Goal: Task Accomplishment & Management: Use online tool/utility

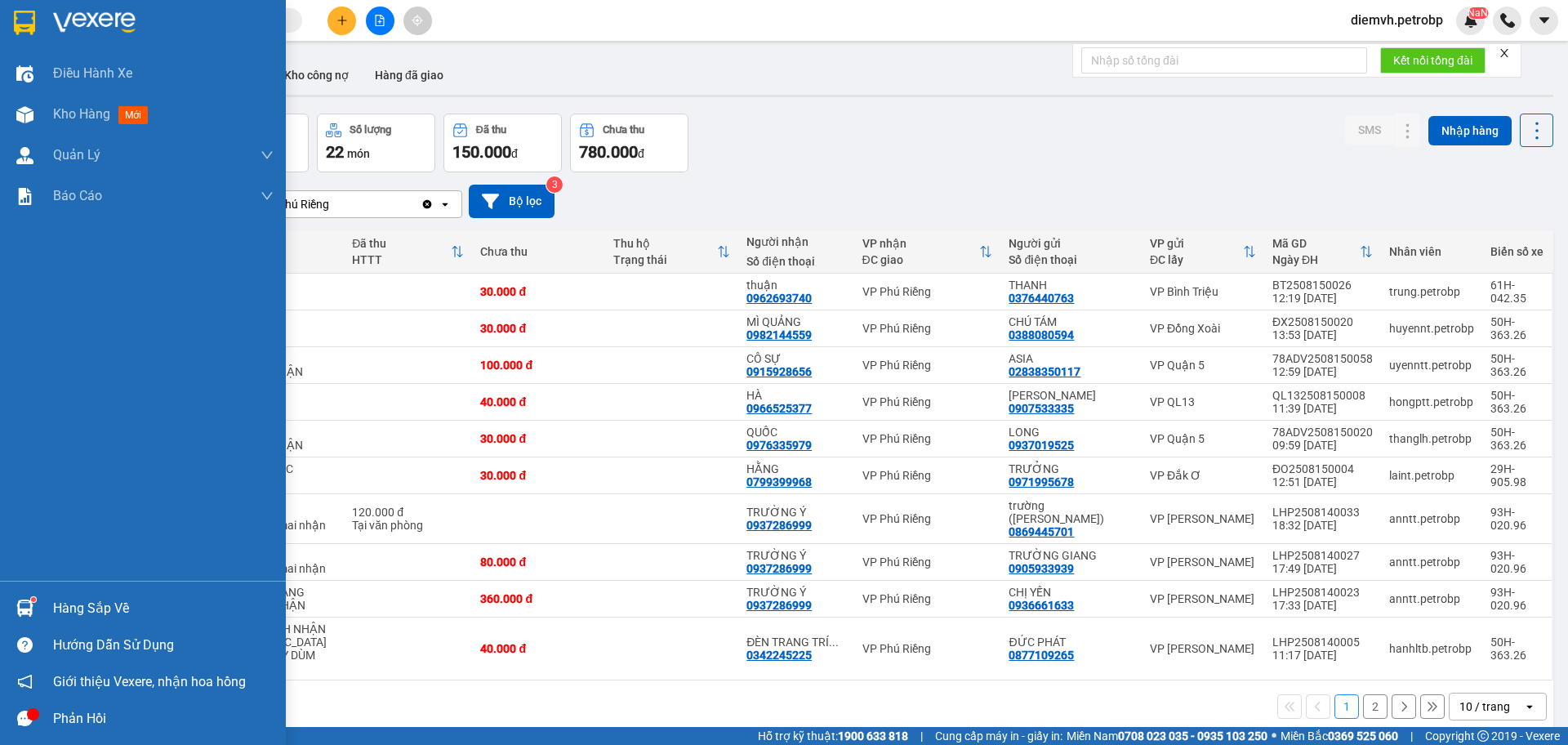
click at [76, 606] on div "Hàng sắp về" at bounding box center [164, 608] width 221 height 24
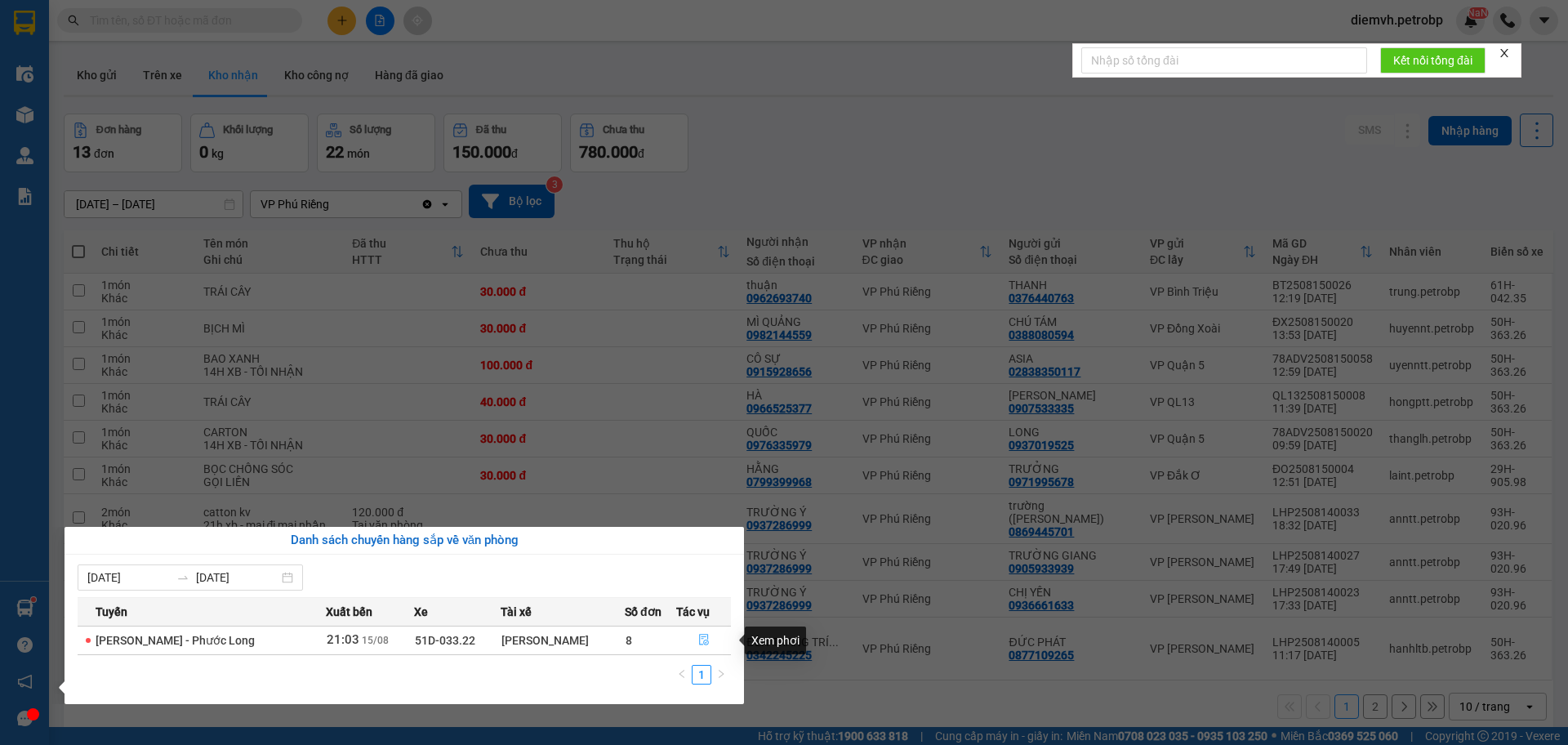
click at [694, 637] on button "button" at bounding box center [703, 640] width 53 height 26
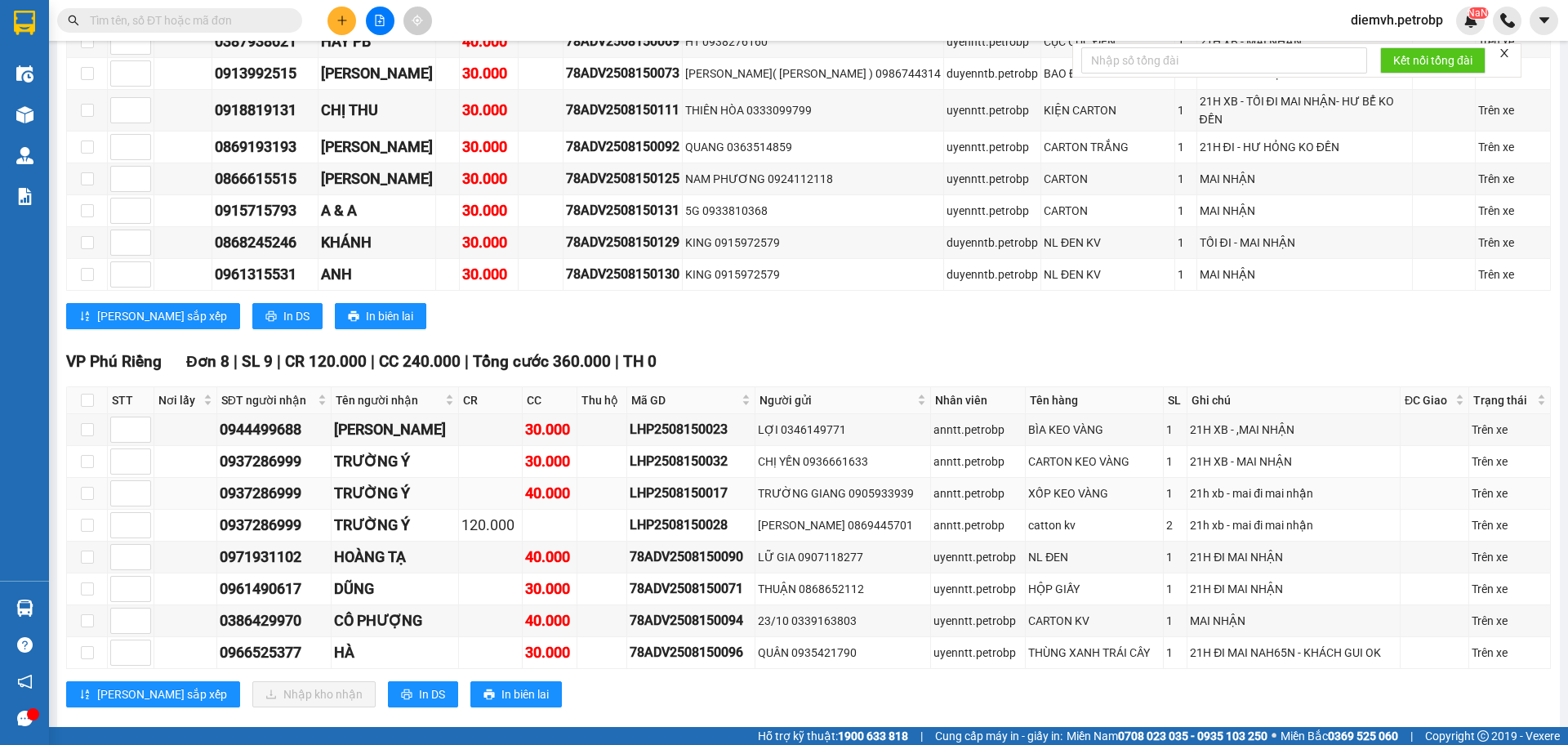
scroll to position [1987, 0]
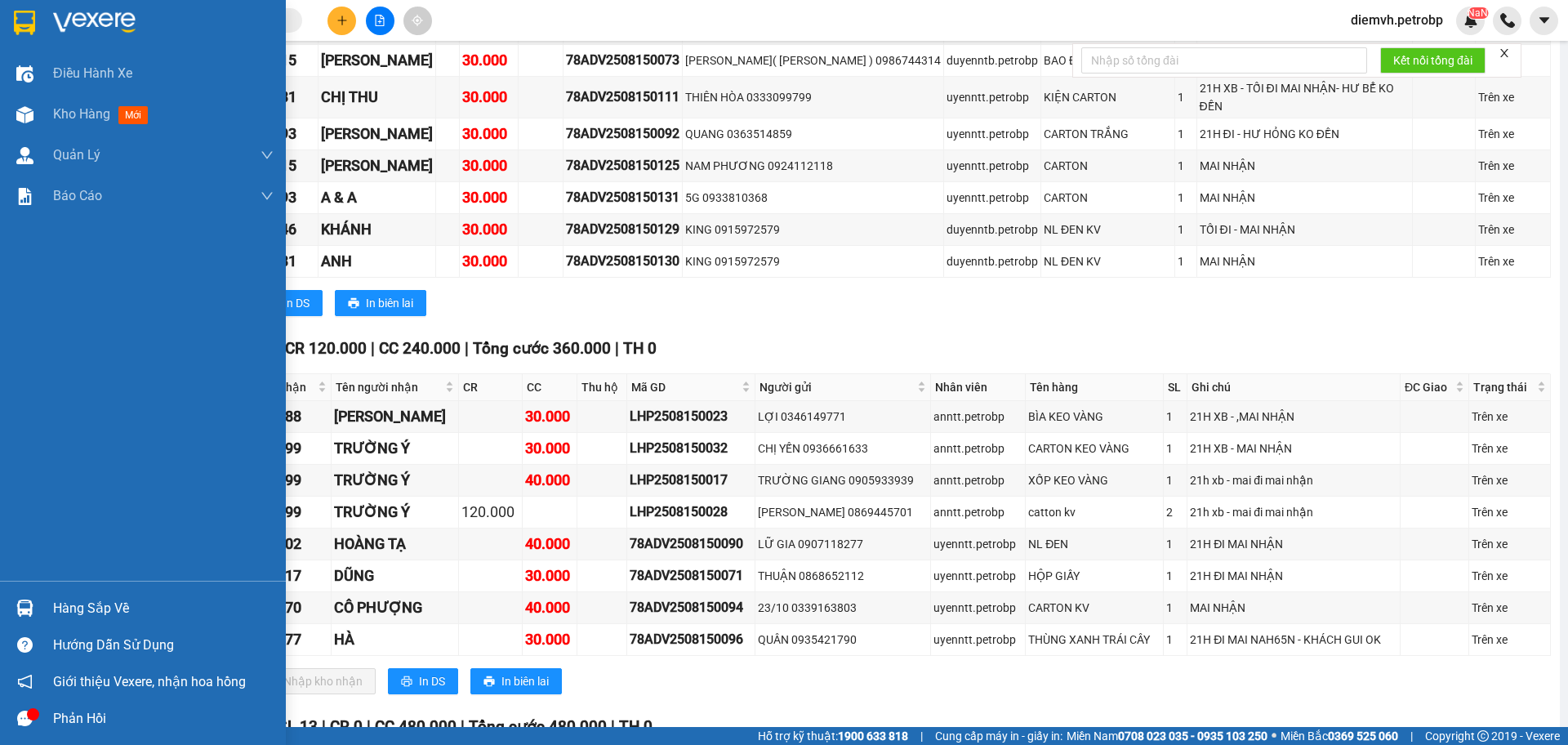
click at [63, 603] on div "Hàng sắp về" at bounding box center [164, 608] width 221 height 24
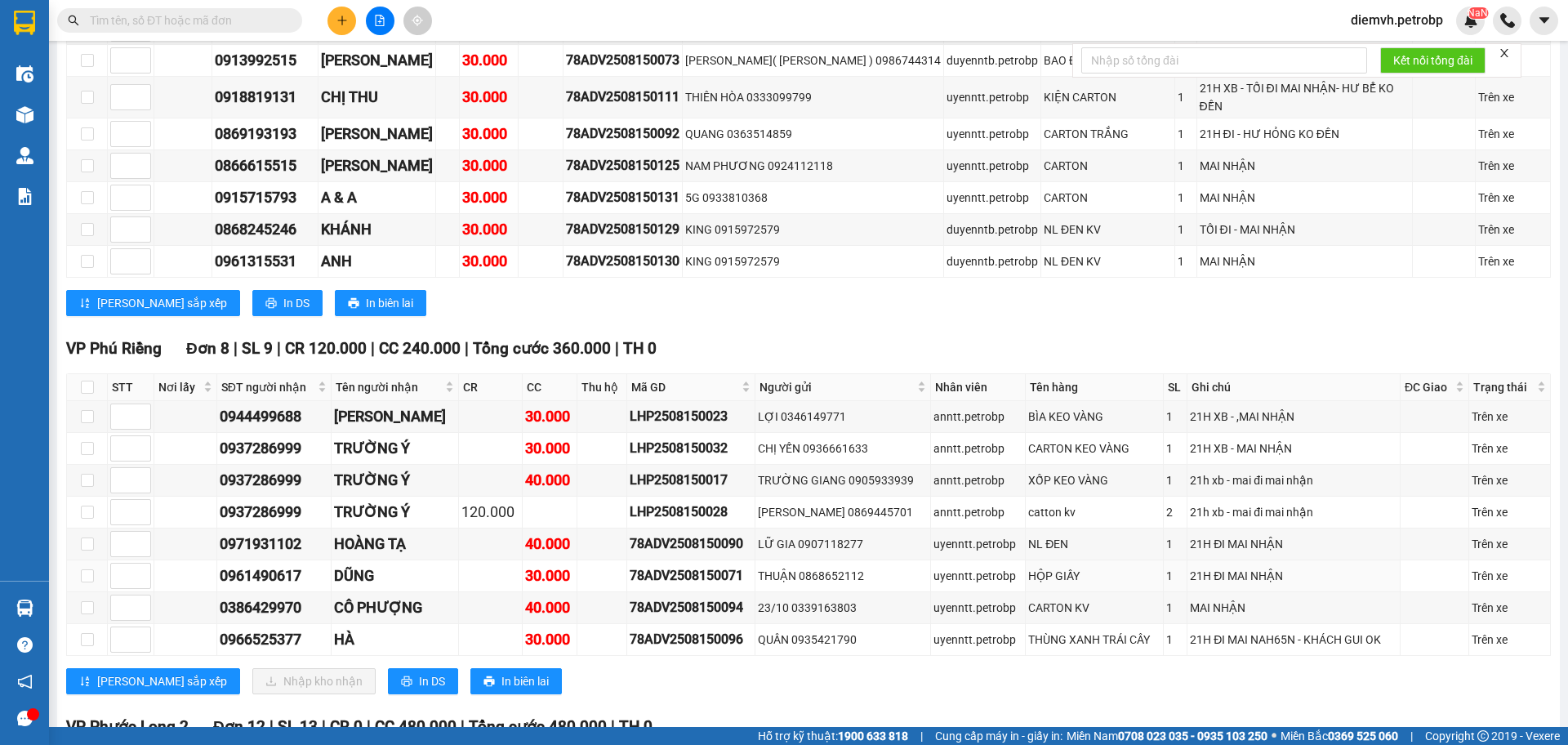
click at [483, 462] on section "Kết quả tìm kiếm ( 0 ) Bộ lọc No Data diemvh.[PERSON_NAME] Điều hành xe Kho hàn…" at bounding box center [784, 372] width 1568 height 745
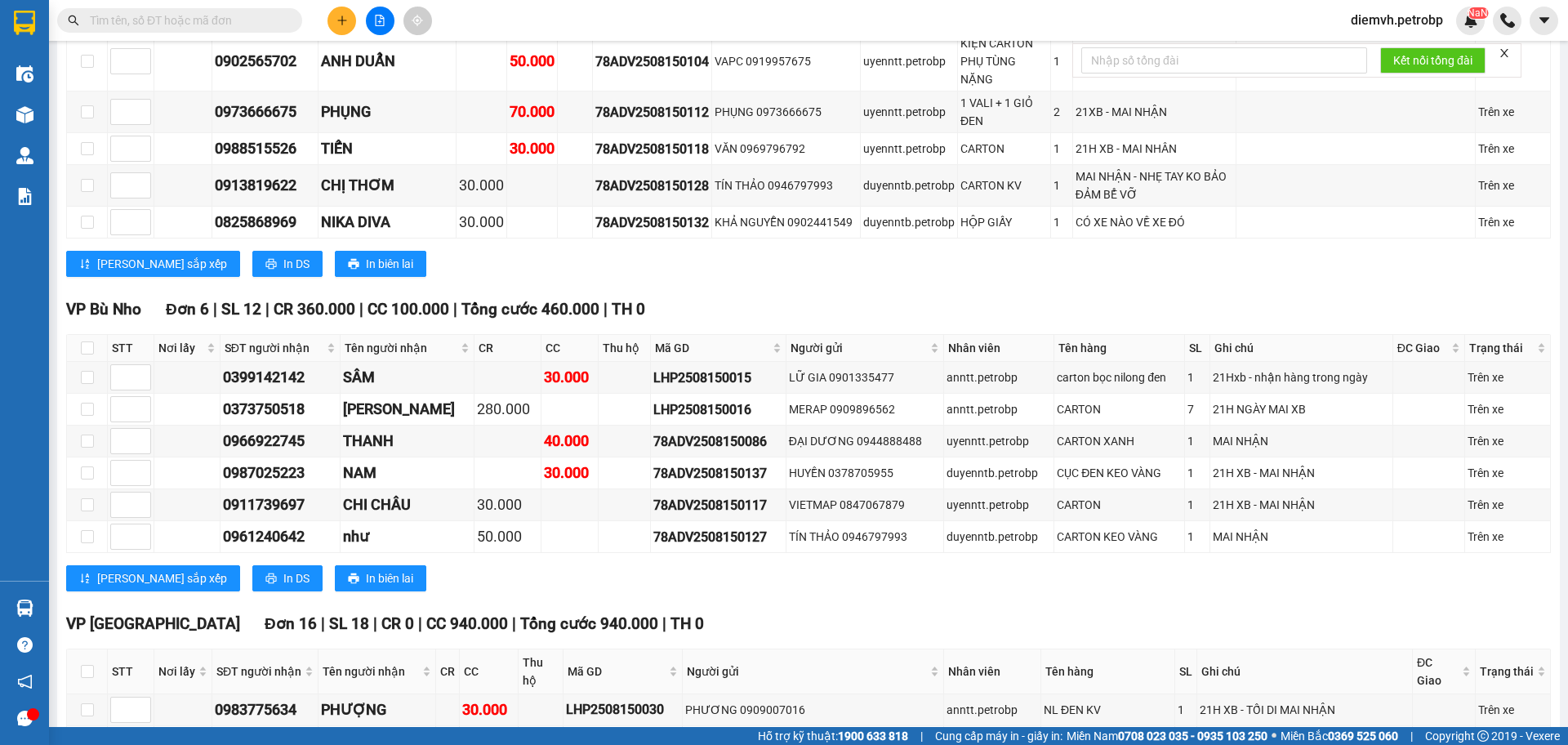
scroll to position [1035, 0]
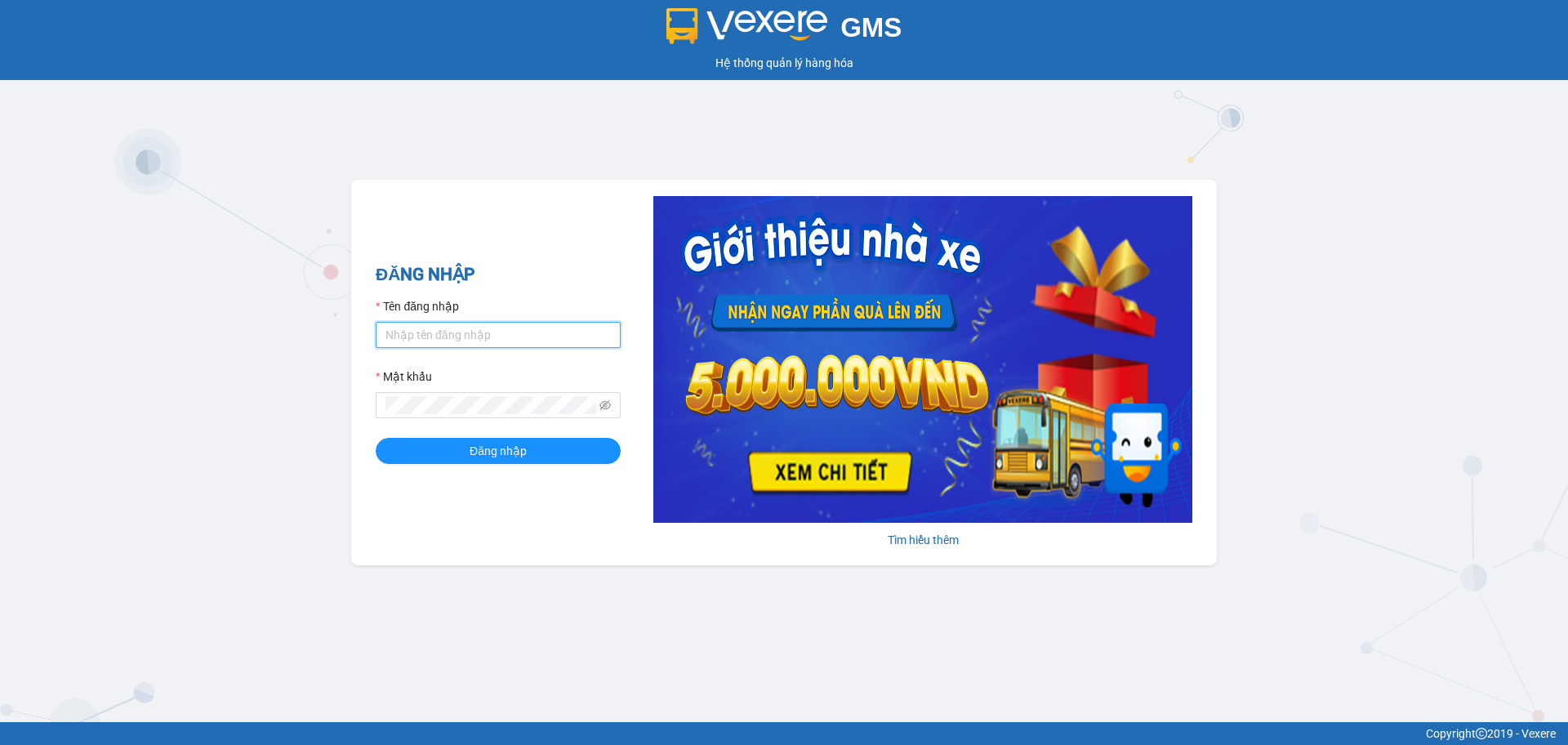
click at [450, 325] on input "Tên đăng nhập" at bounding box center [498, 335] width 245 height 26
type input "diemvh.petrobp"
click at [486, 444] on span "Đăng nhập" at bounding box center [498, 450] width 57 height 18
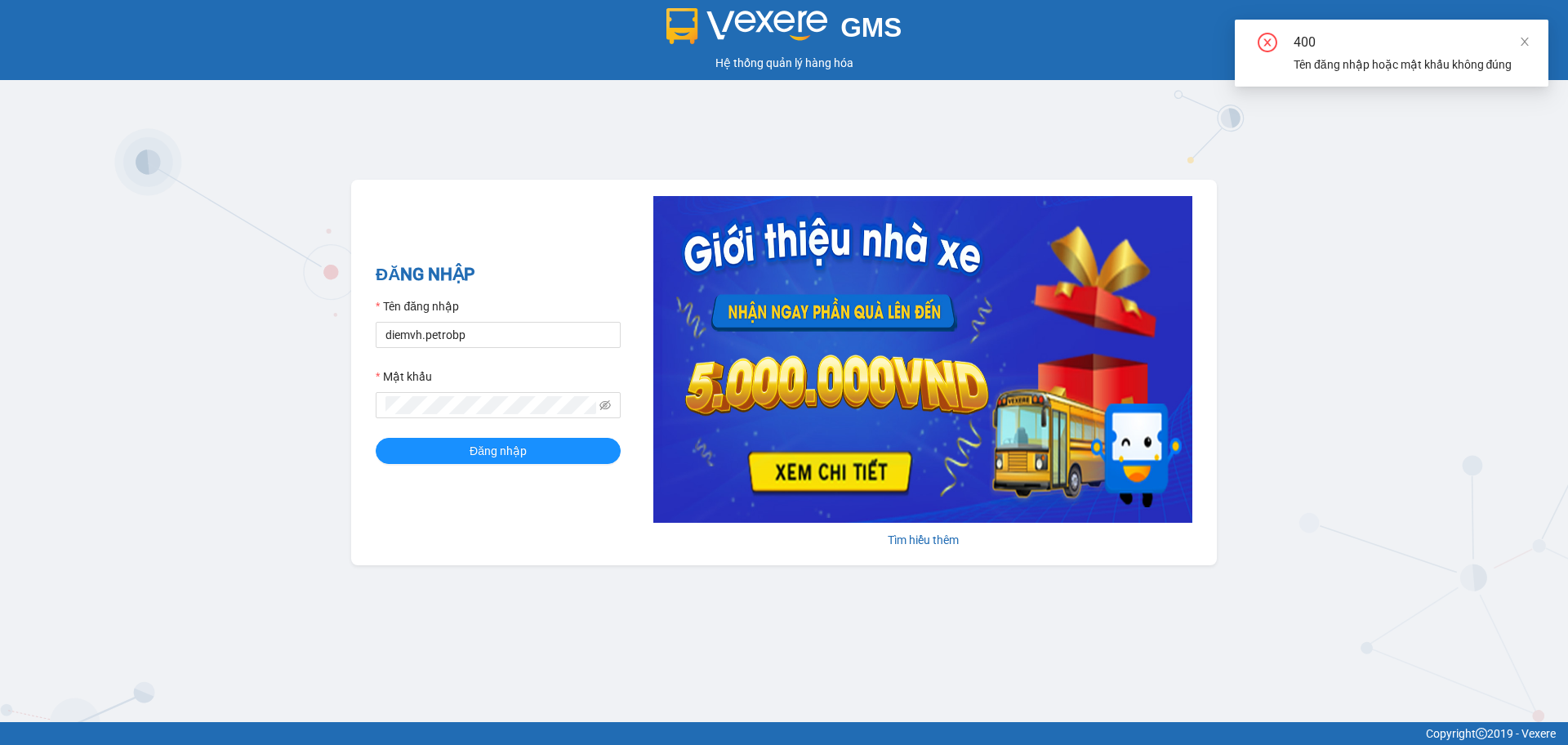
click at [485, 390] on div "Mật khẩu" at bounding box center [498, 393] width 245 height 51
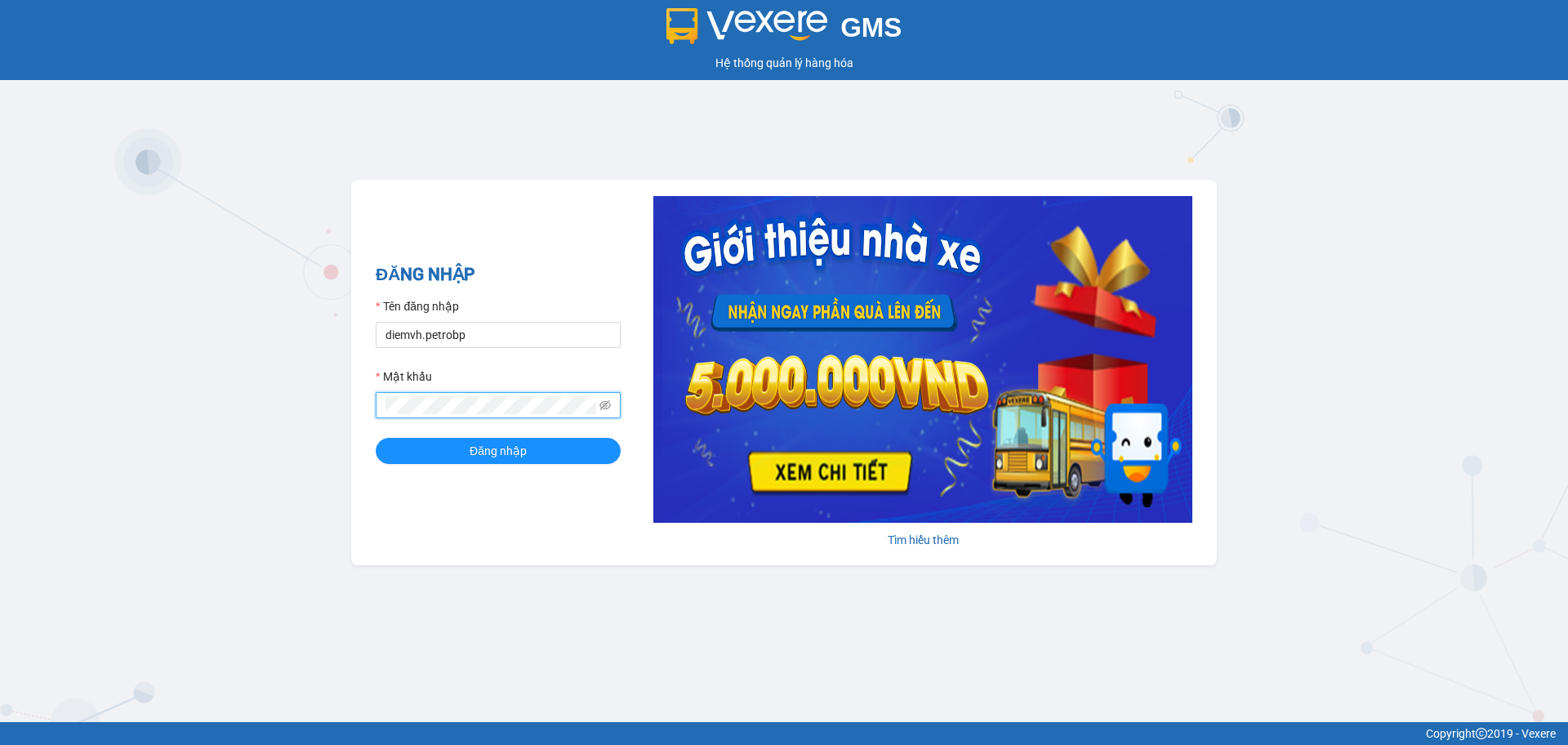
click at [375, 438] on button "Đăng nhập" at bounding box center [498, 451] width 245 height 26
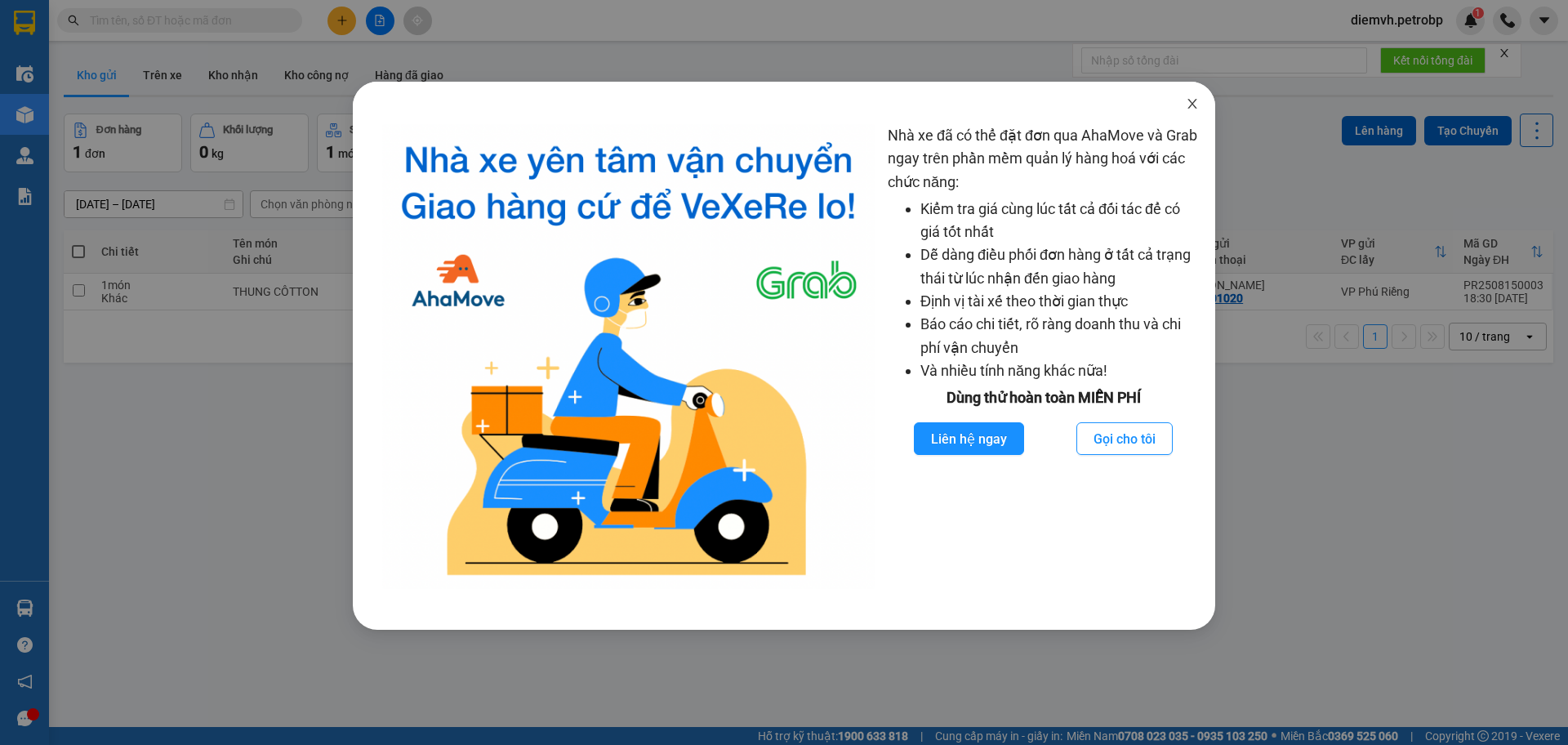
click at [1197, 103] on icon "close" at bounding box center [1193, 104] width 13 height 13
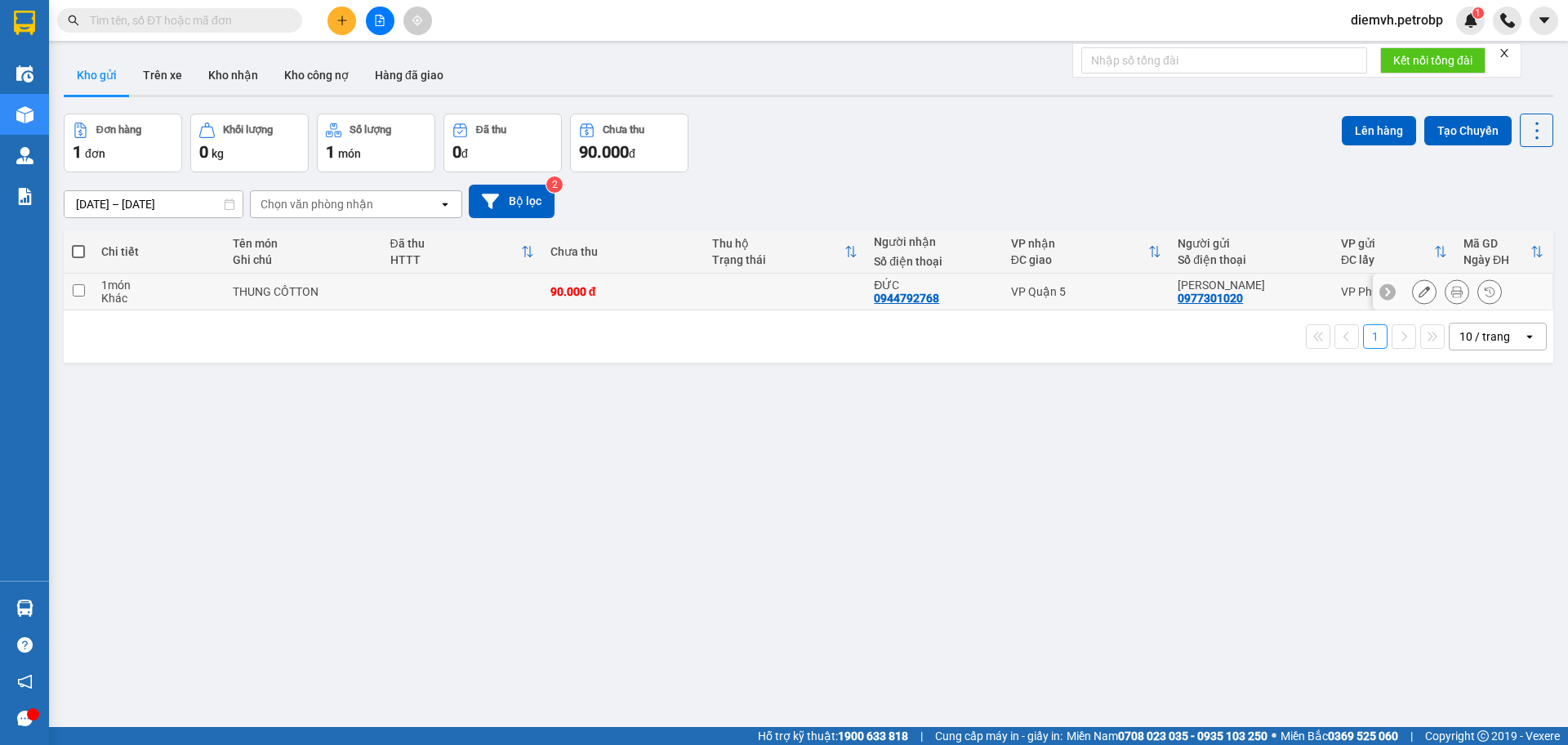
click at [77, 289] on input "checkbox" at bounding box center [79, 290] width 12 height 12
checkbox input "true"
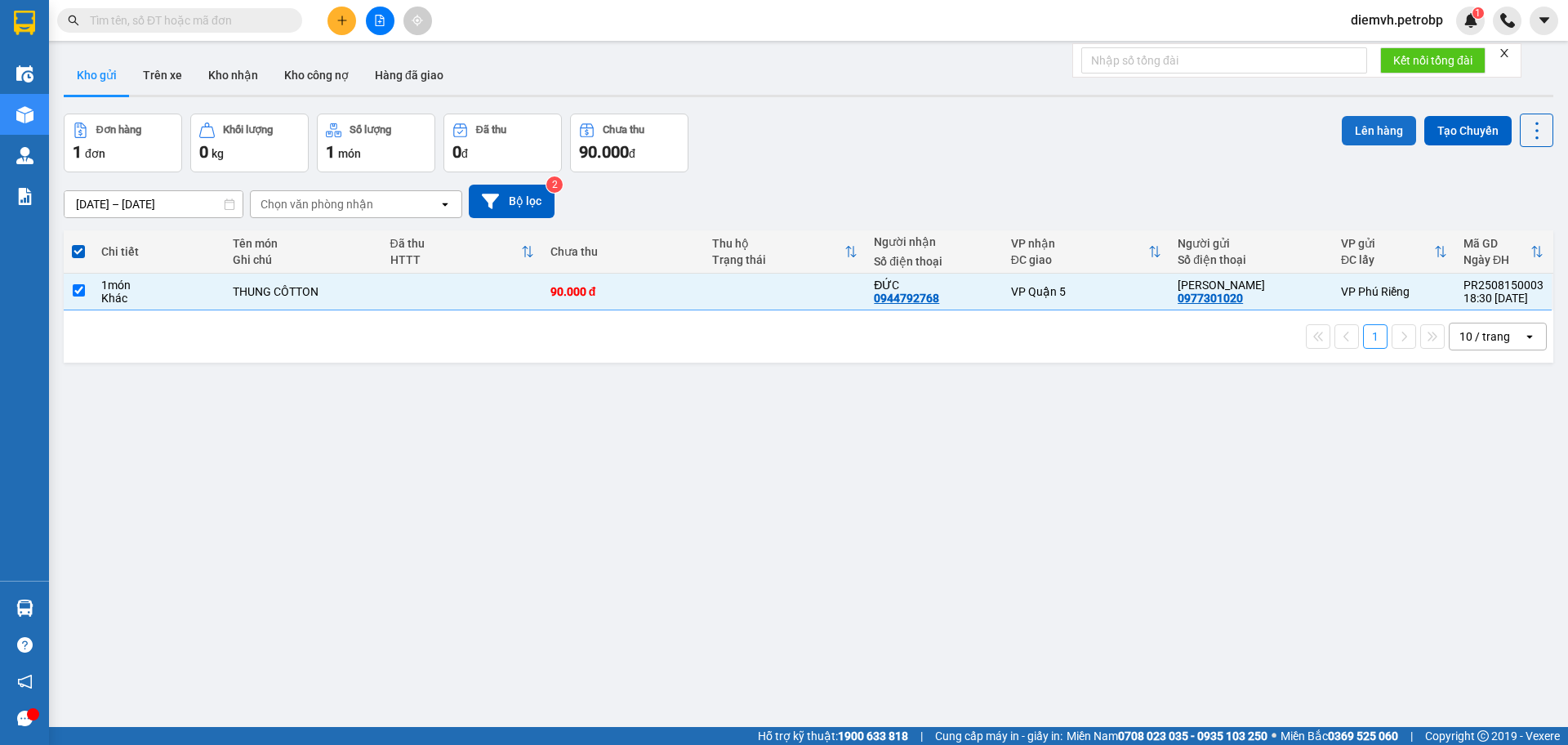
click at [1381, 131] on button "Lên hàng" at bounding box center [1379, 130] width 74 height 29
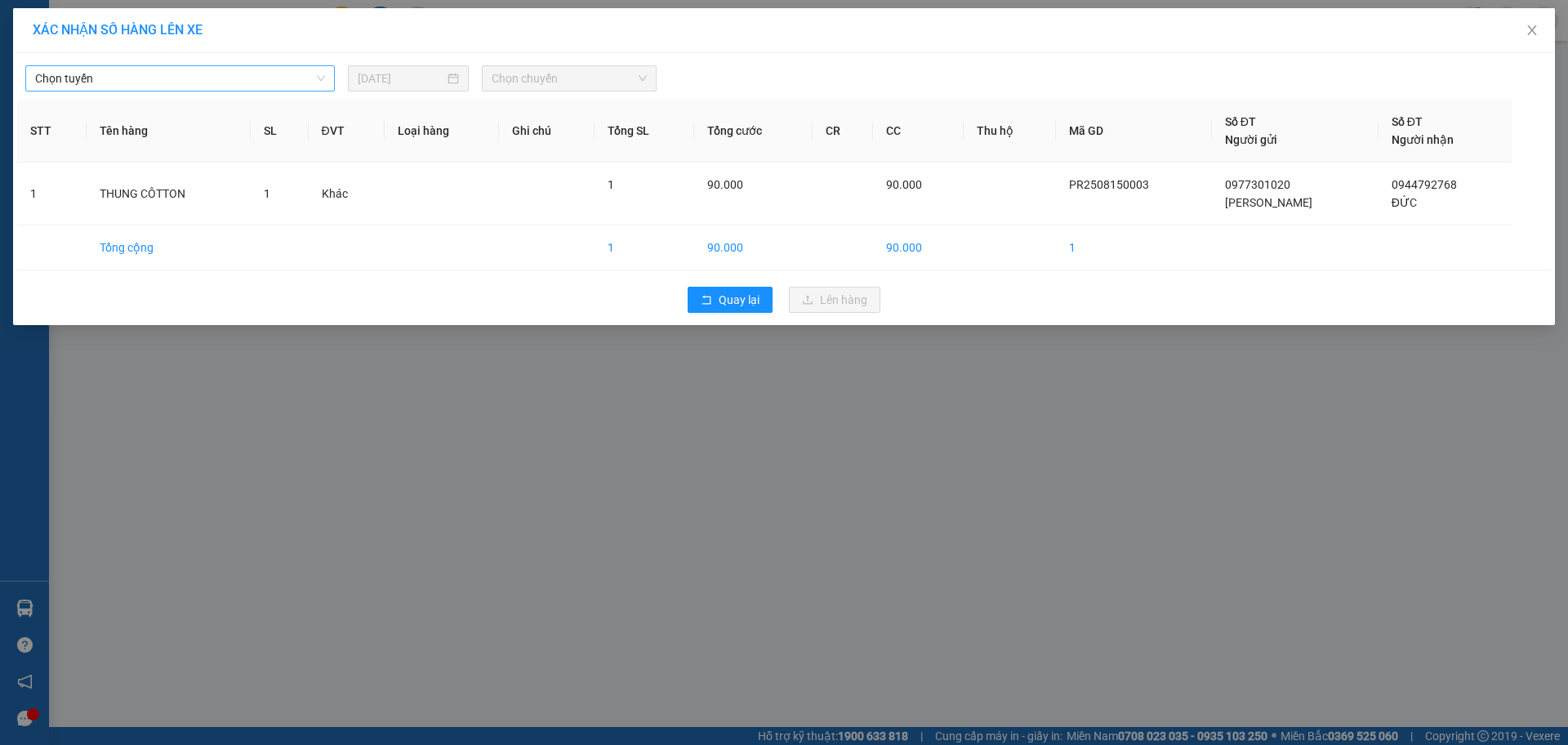
click at [76, 72] on span "Chọn tuyến" at bounding box center [181, 79] width 290 height 24
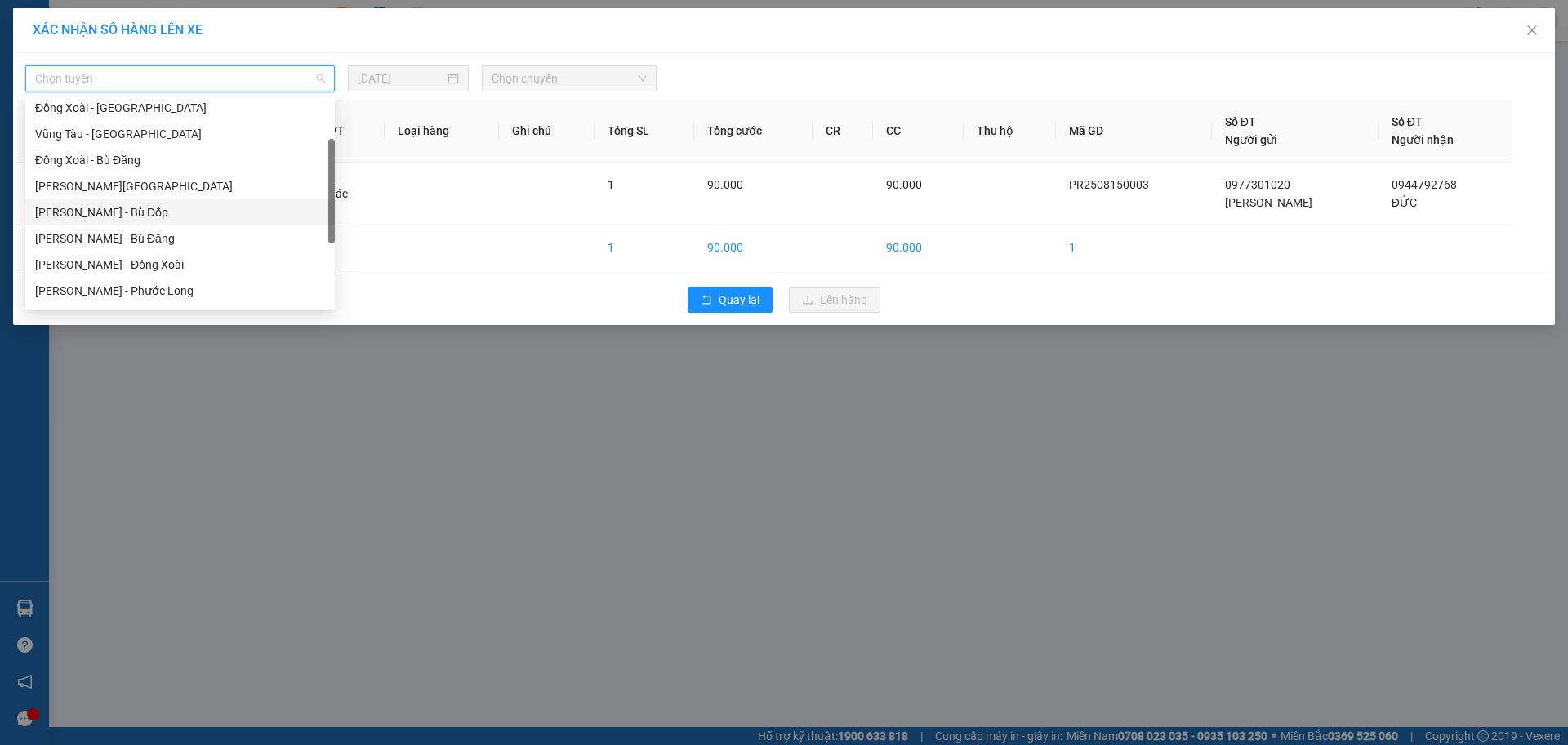
scroll to position [215, 0]
click at [145, 284] on div "Phước Long - Hồ Chí Minh" at bounding box center [181, 287] width 290 height 18
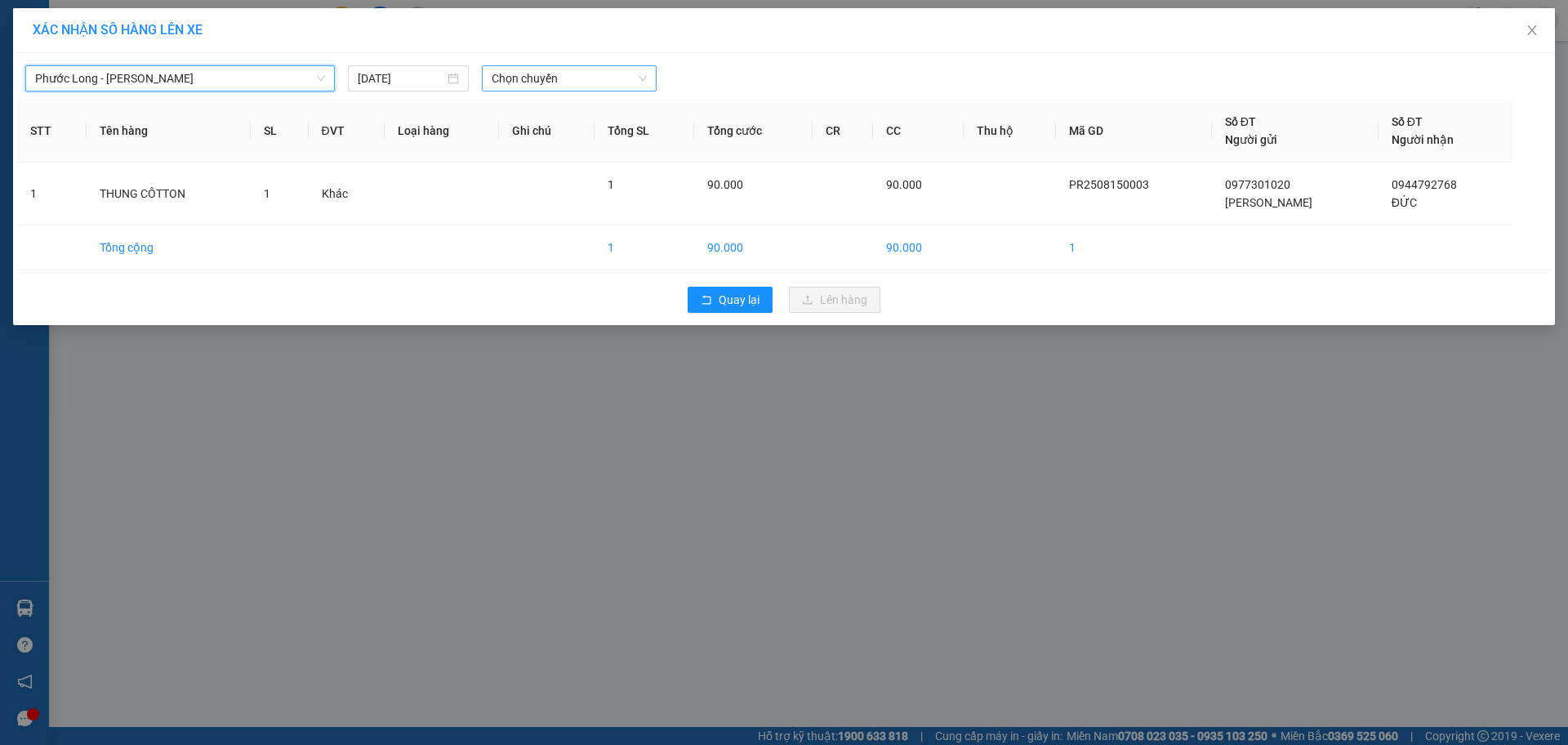
click at [548, 86] on span "Chọn chuyến" at bounding box center [569, 79] width 155 height 24
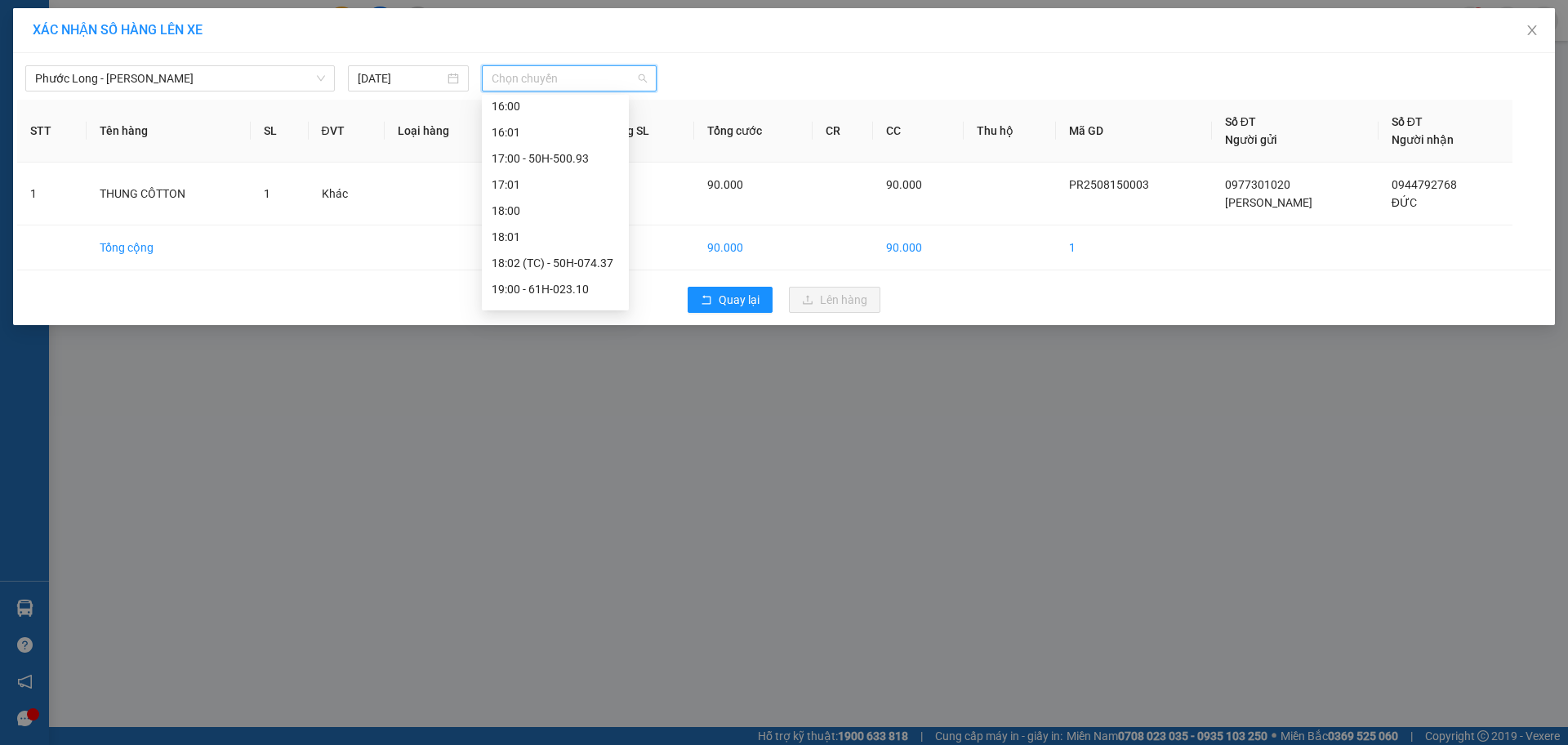
scroll to position [888, 0]
click at [570, 241] on div "18:02 (TC) - 50H-074.37" at bounding box center [555, 241] width 127 height 18
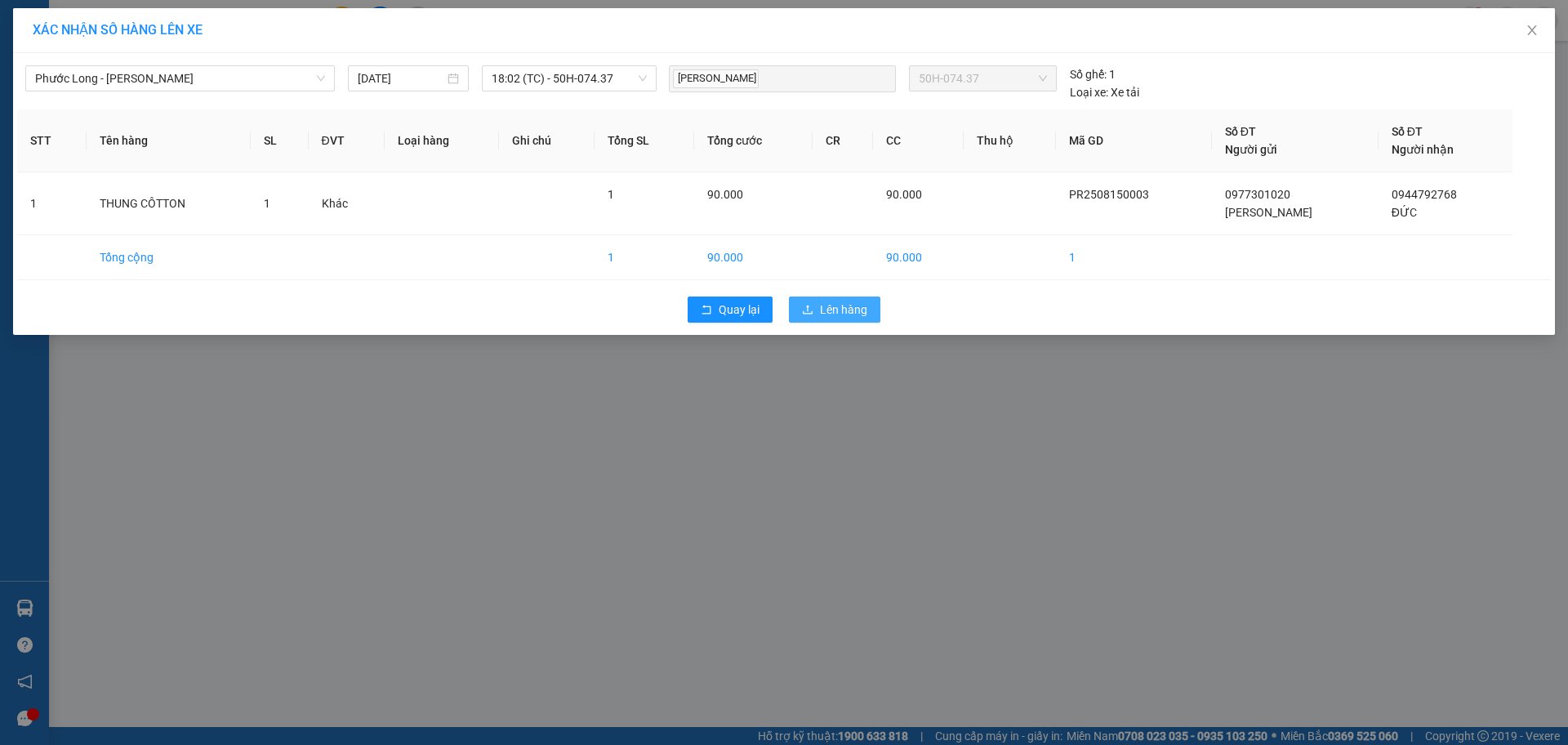
click at [839, 305] on span "Lên hàng" at bounding box center [843, 309] width 48 height 18
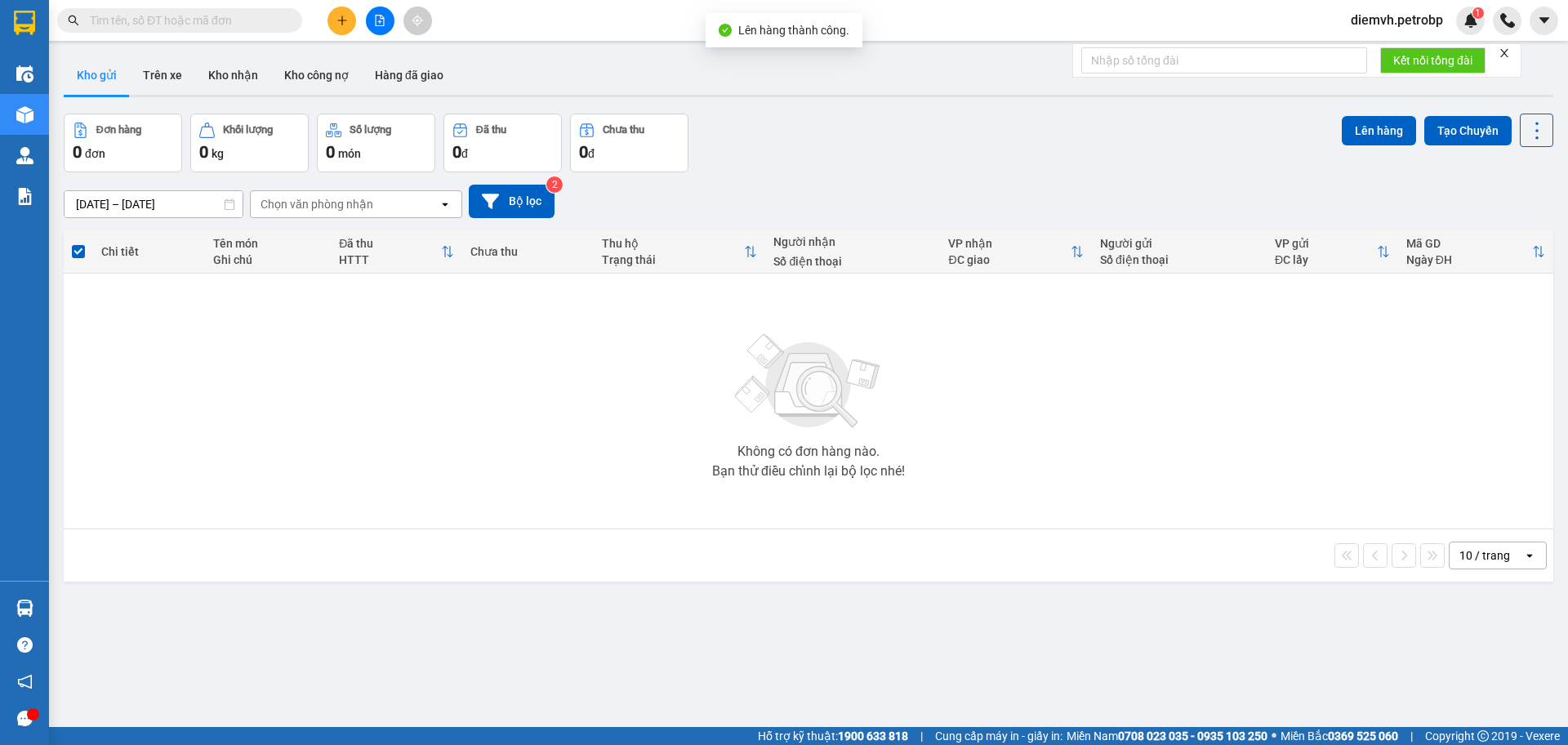
click at [77, 606] on div "ver 1.8.138 Kho gửi Trên xe Kho nhận Kho công nợ Hàng đã giao Đơn hàng 0 đơn Kh…" at bounding box center [809, 421] width 1503 height 745
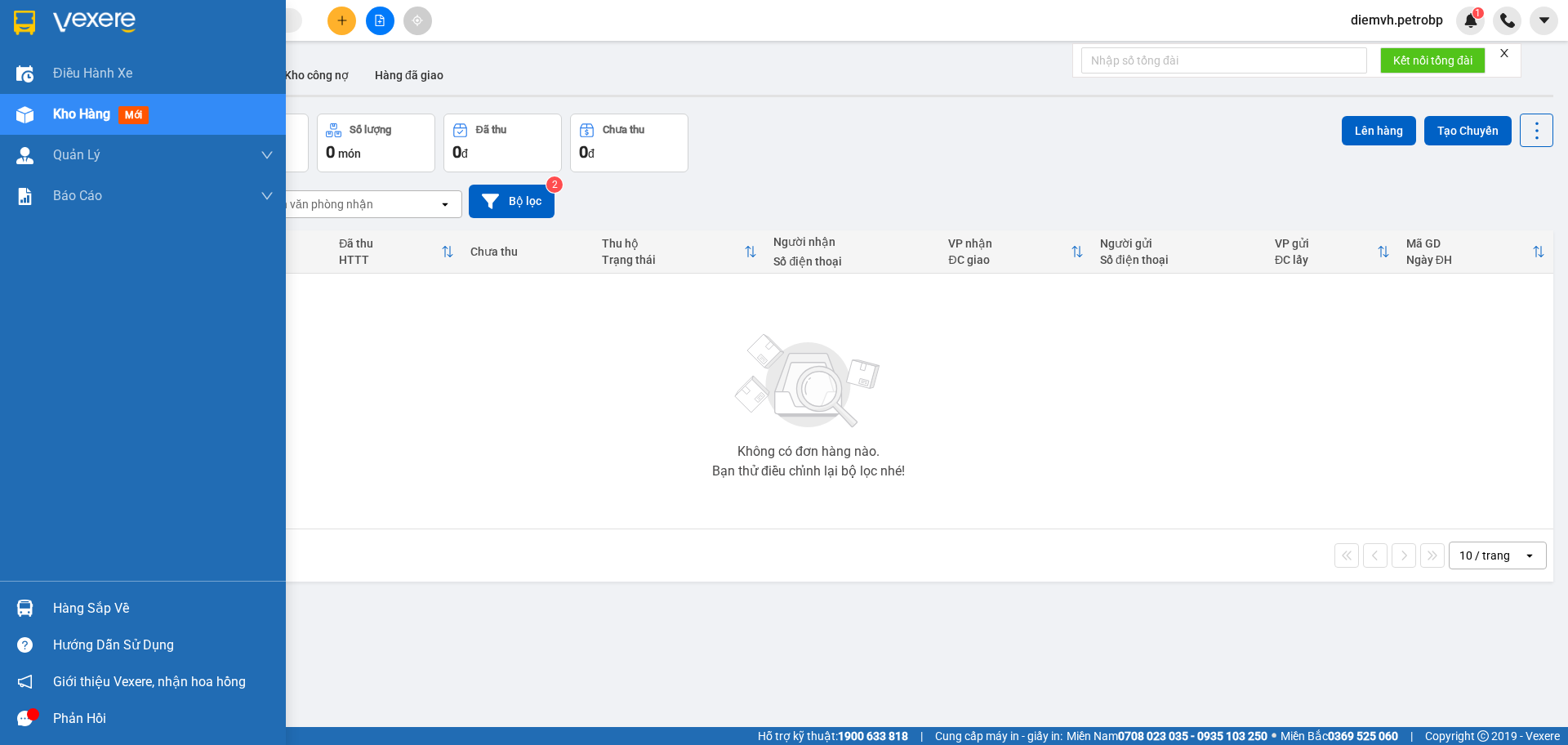
click at [90, 604] on div "Hàng sắp về" at bounding box center [164, 608] width 221 height 24
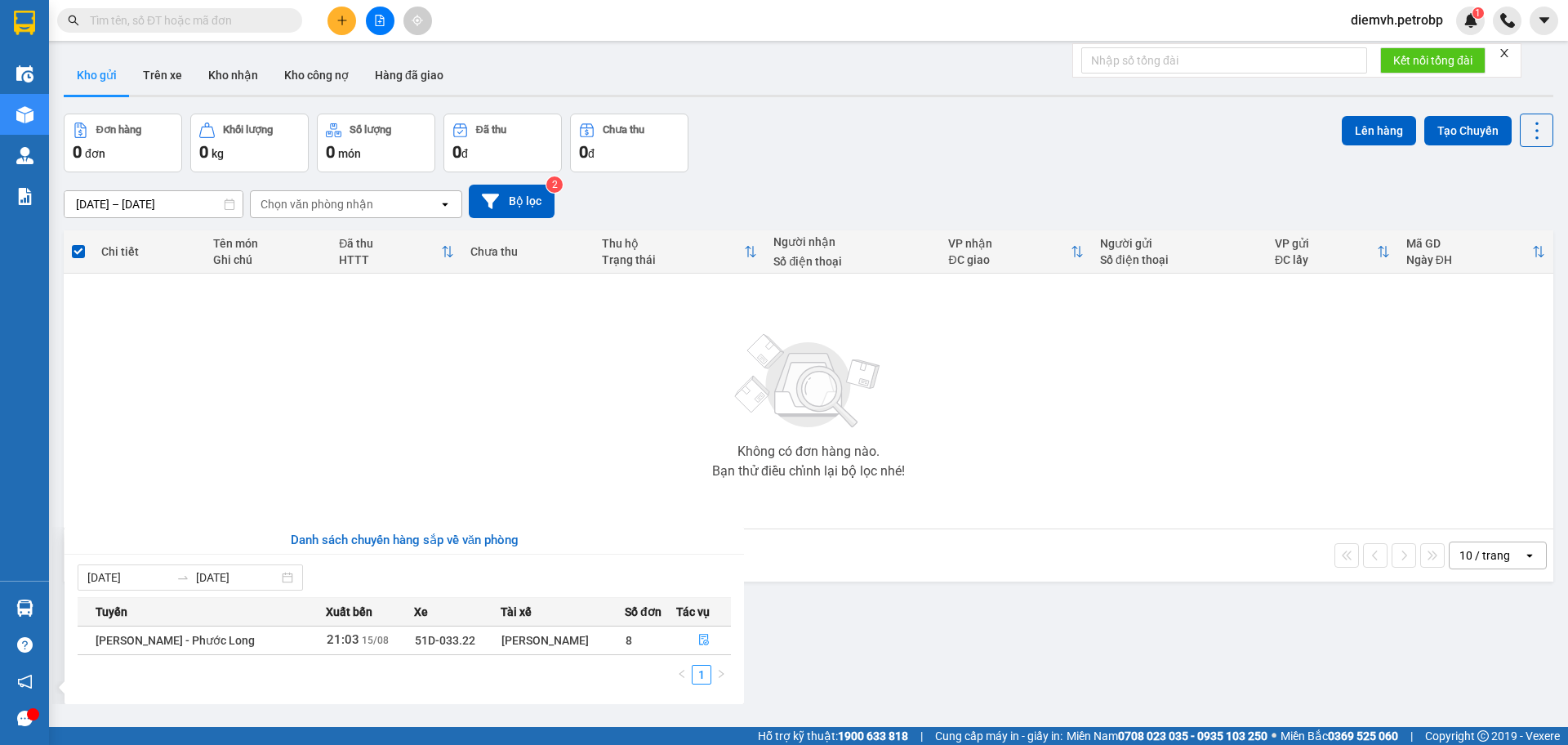
click at [363, 454] on section "Kết quả tìm kiếm ( 0 ) Bộ lọc No Data diemvh.petrobp 1 Điều hành xe Kho hàng mớ…" at bounding box center [784, 372] width 1568 height 745
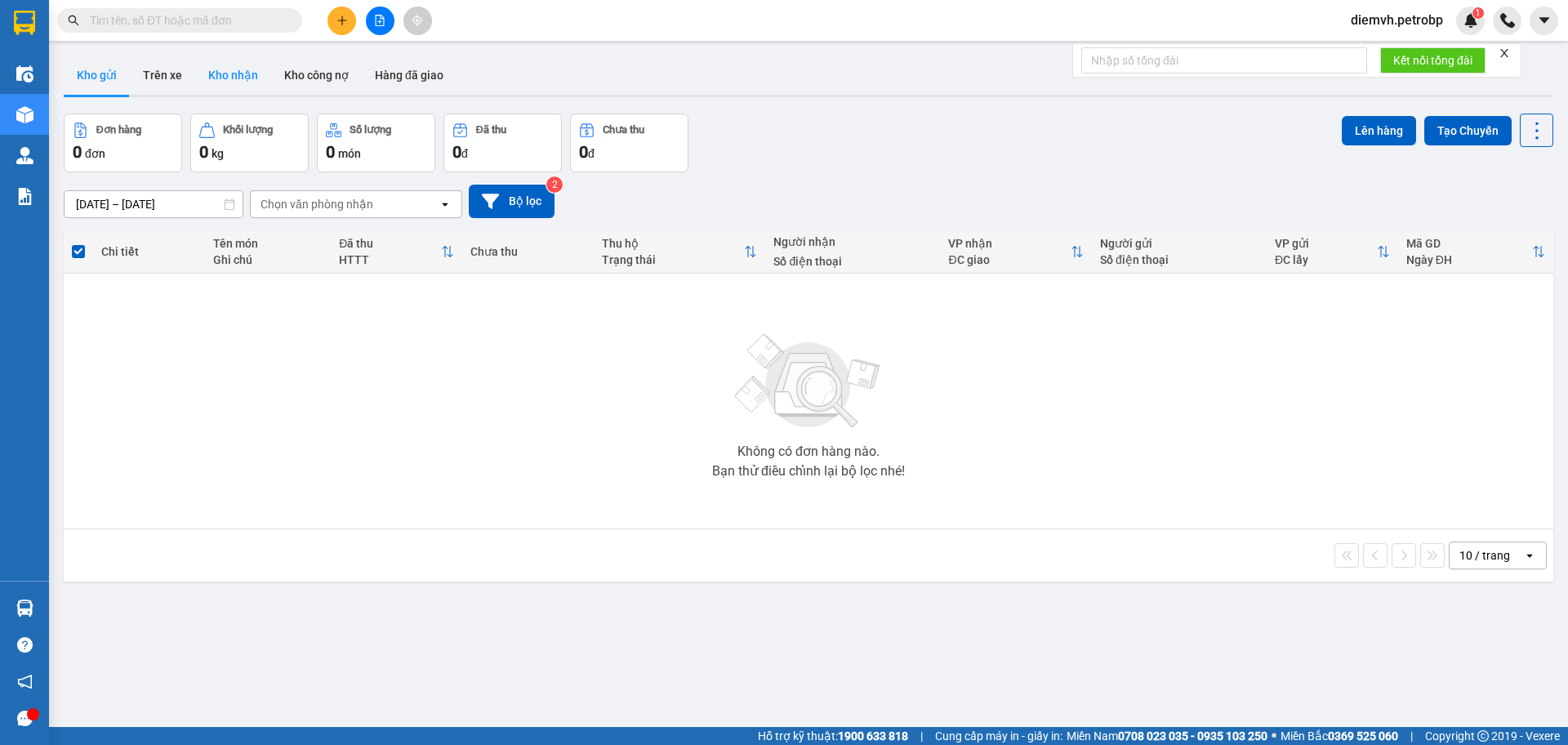
click at [248, 81] on button "Kho nhận" at bounding box center [233, 75] width 76 height 39
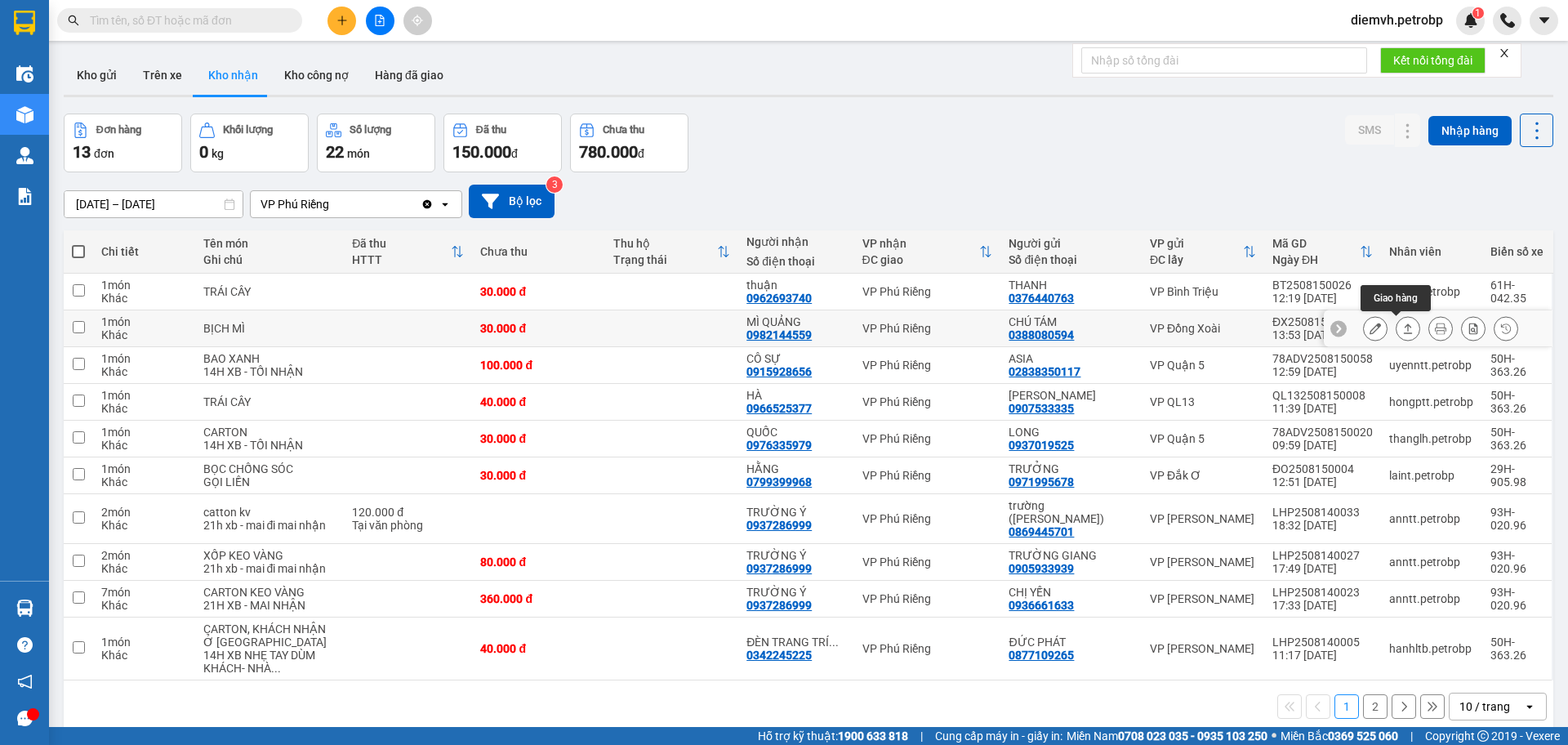
click at [1402, 333] on icon at bounding box center [1408, 329] width 11 height 11
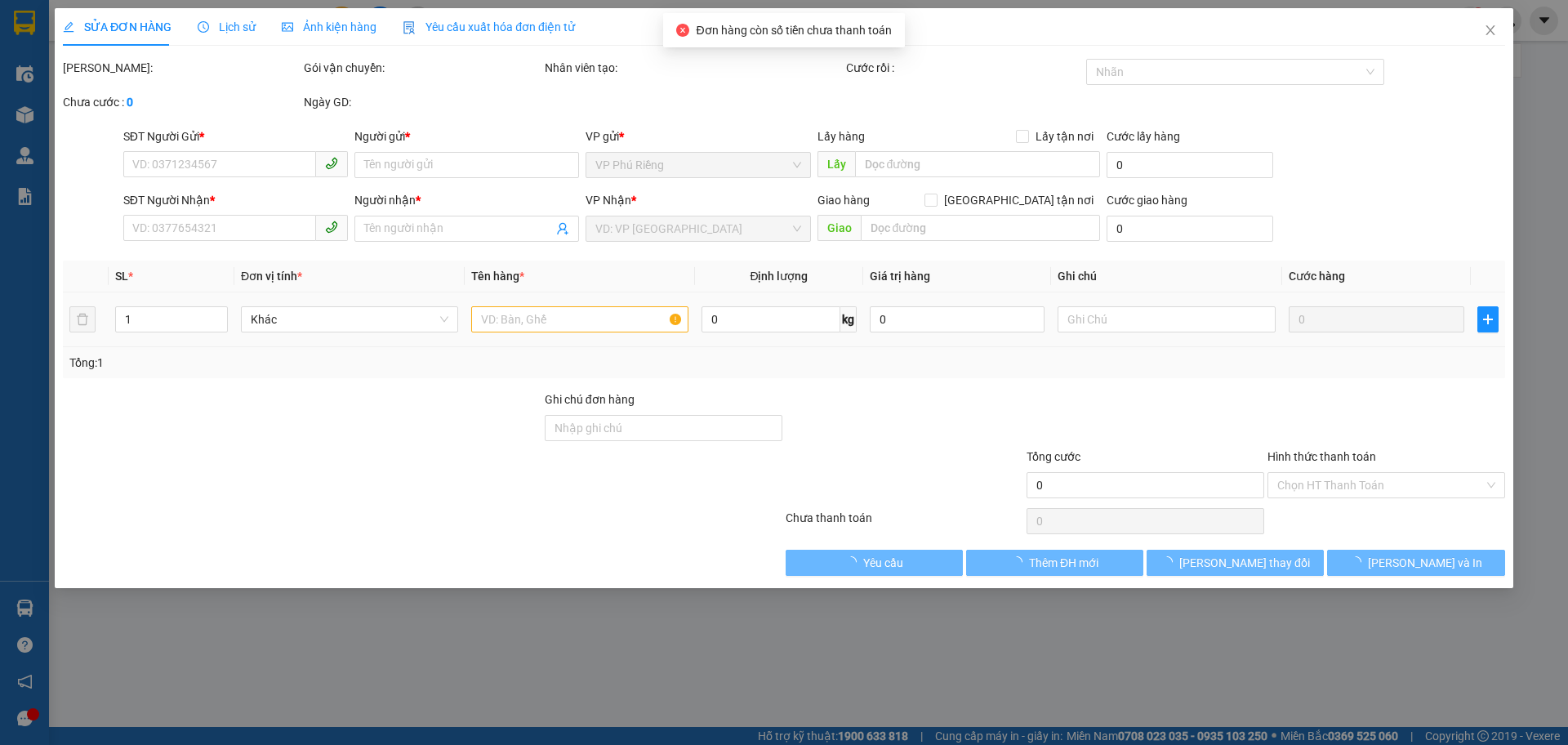
type input "0388080594"
type input "CHÚ TÁM"
type input "0982144559"
type input "MÌ QUẢNG"
type input "30.000"
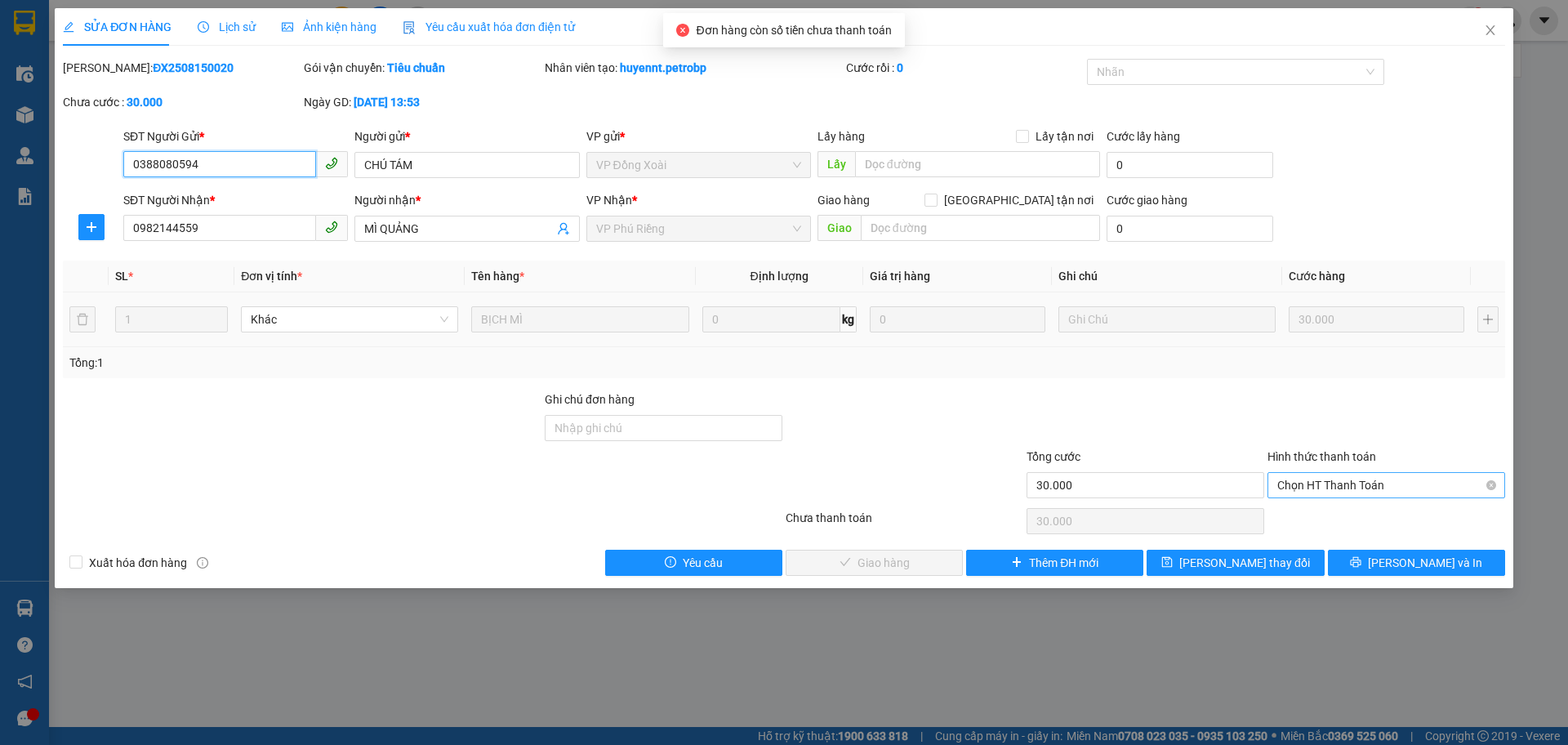
click at [1294, 481] on span "Chọn HT Thanh Toán" at bounding box center [1386, 485] width 218 height 24
click at [1300, 511] on div "Tại văn phòng" at bounding box center [1386, 518] width 218 height 18
type input "0"
click at [938, 566] on button "Lưu và Giao hàng" at bounding box center [873, 562] width 177 height 26
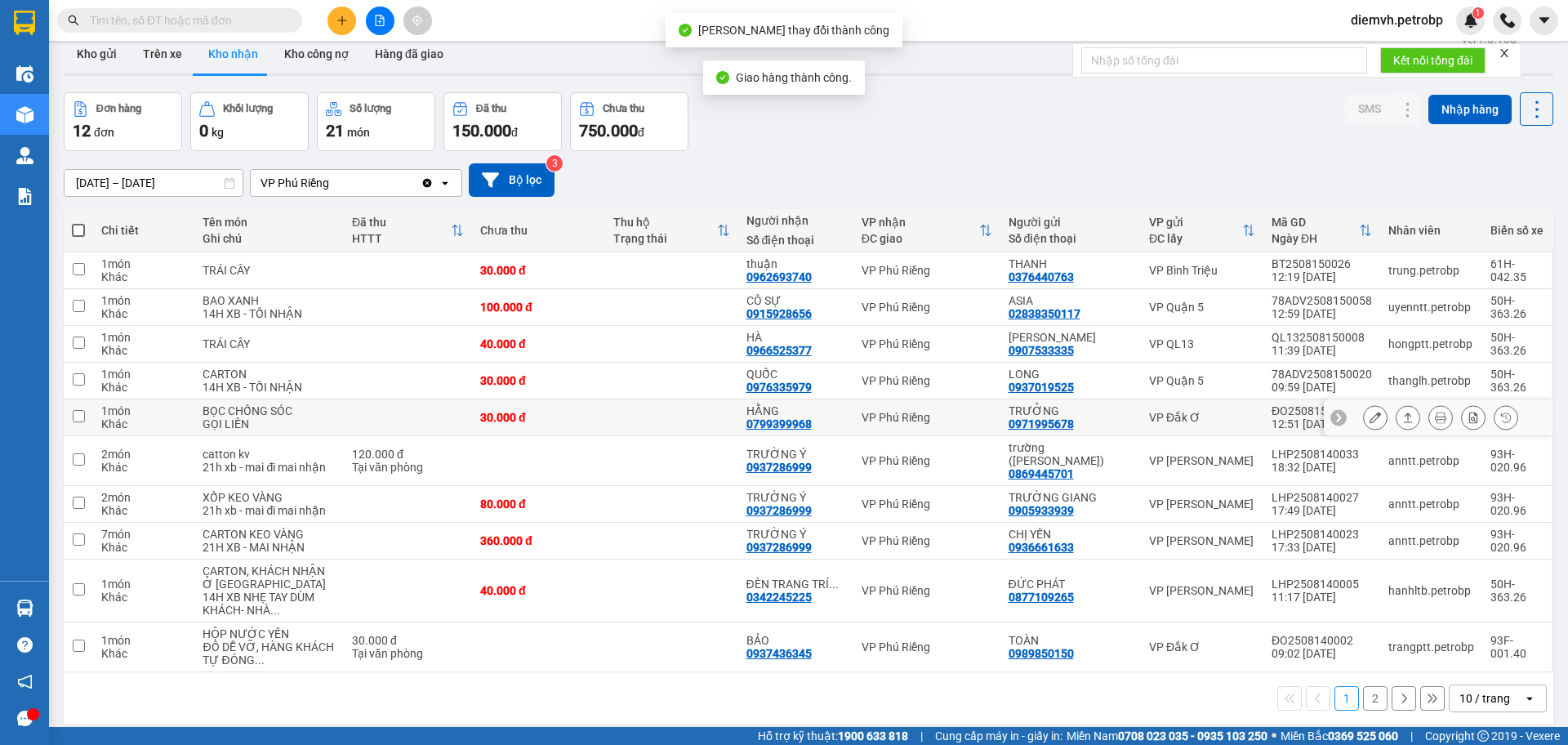
scroll to position [54, 0]
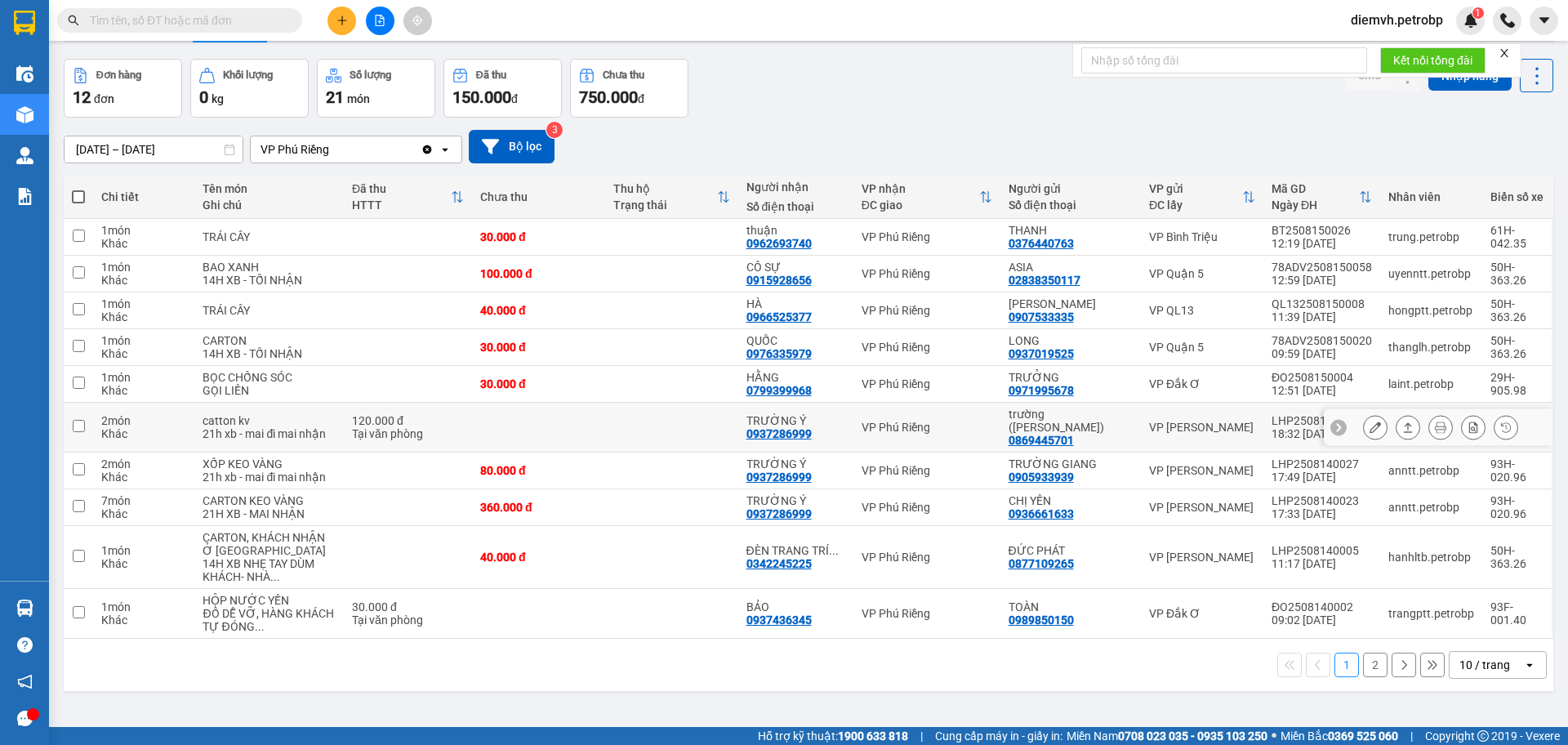
click at [1402, 430] on icon at bounding box center [1408, 427] width 11 height 11
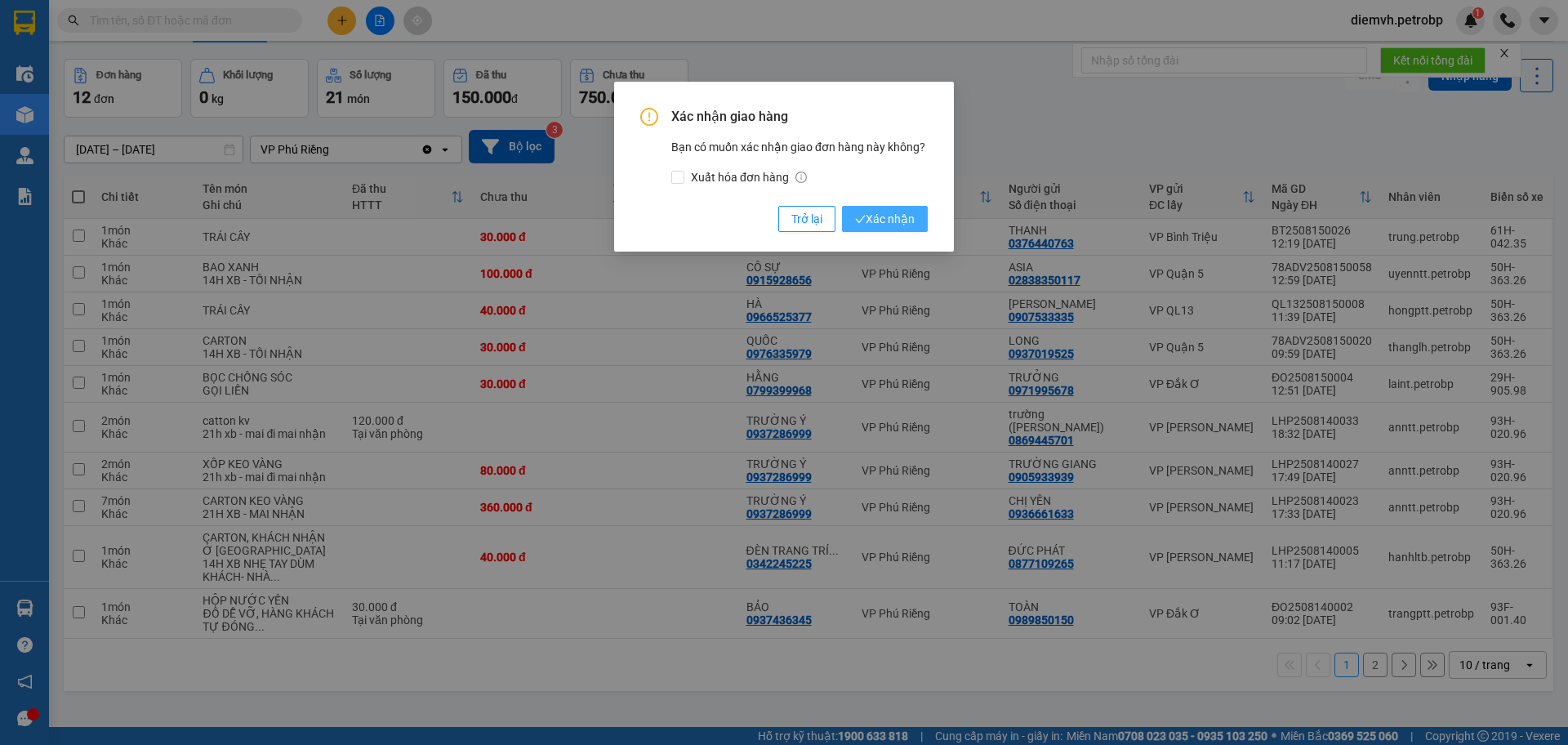
click at [899, 216] on span "Xác nhận" at bounding box center [886, 218] width 60 height 18
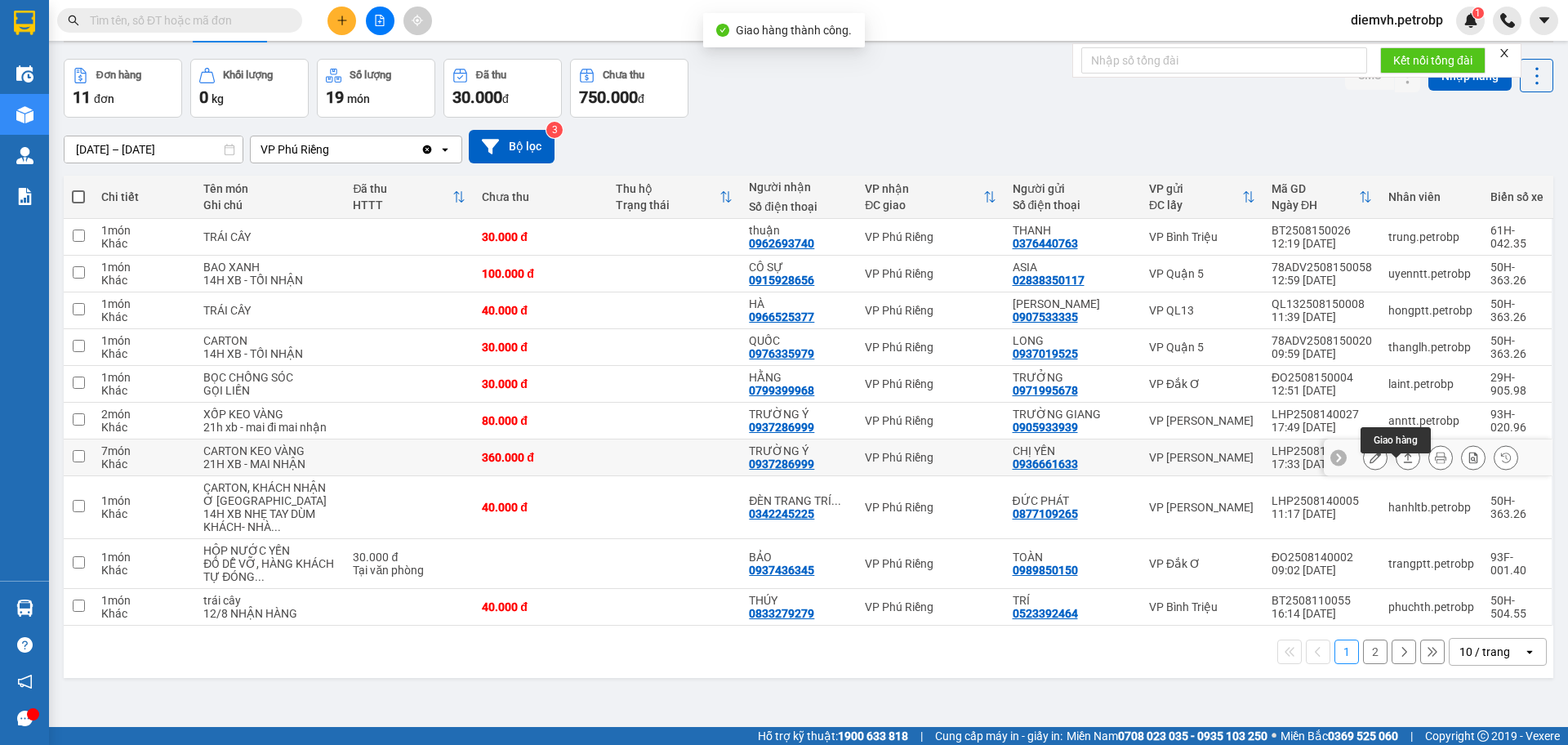
click at [1402, 463] on icon at bounding box center [1408, 458] width 11 height 11
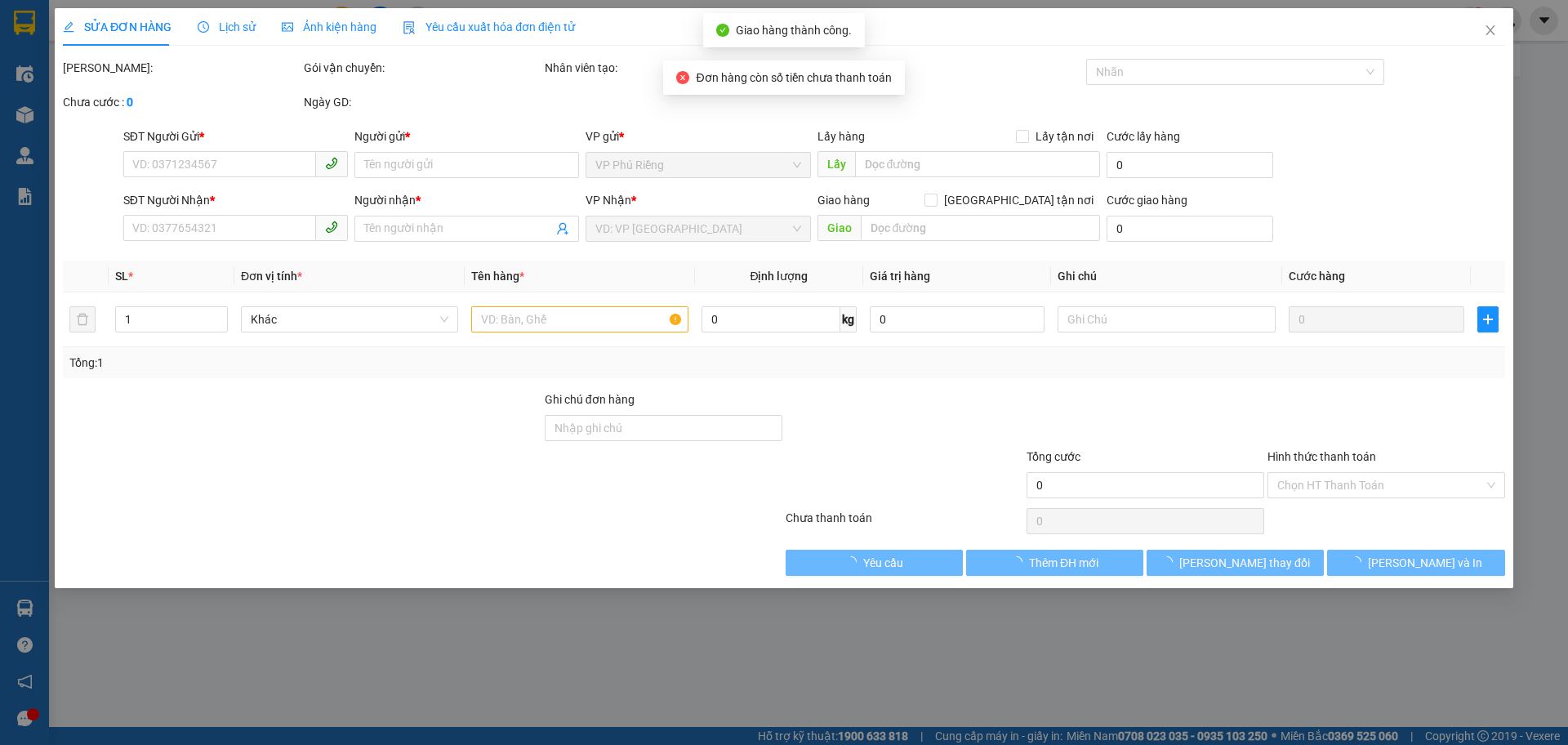
type input "0936661633"
type input "CHỊ YẾN"
type input "0937286999"
type input "TRƯỜNG Ý"
type input "360.000"
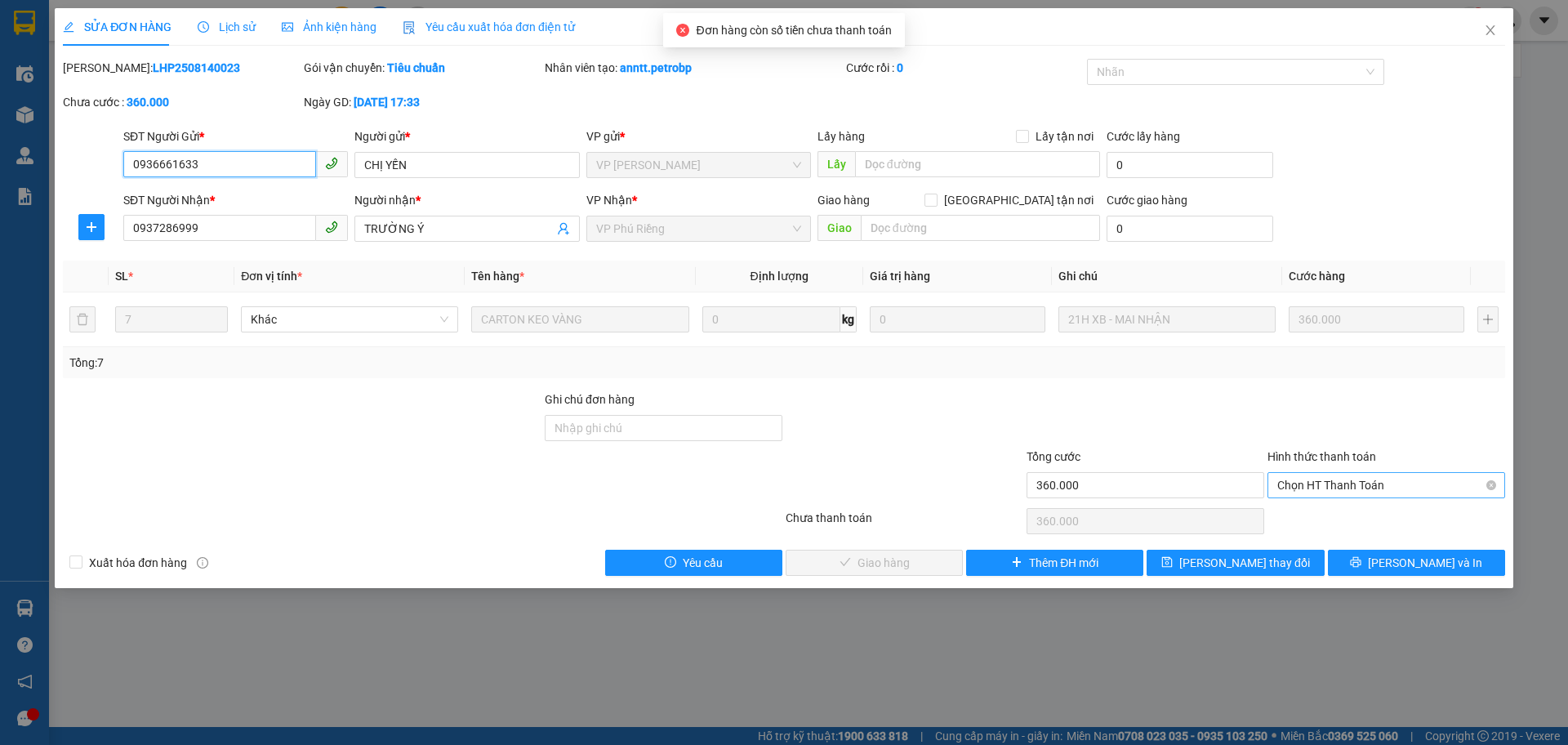
click at [1330, 482] on span "Chọn HT Thanh Toán" at bounding box center [1386, 485] width 218 height 24
click at [1316, 516] on div "Tại văn phòng" at bounding box center [1386, 518] width 218 height 18
type input "0"
click at [888, 567] on span "Lưu và Giao hàng" at bounding box center [896, 562] width 157 height 18
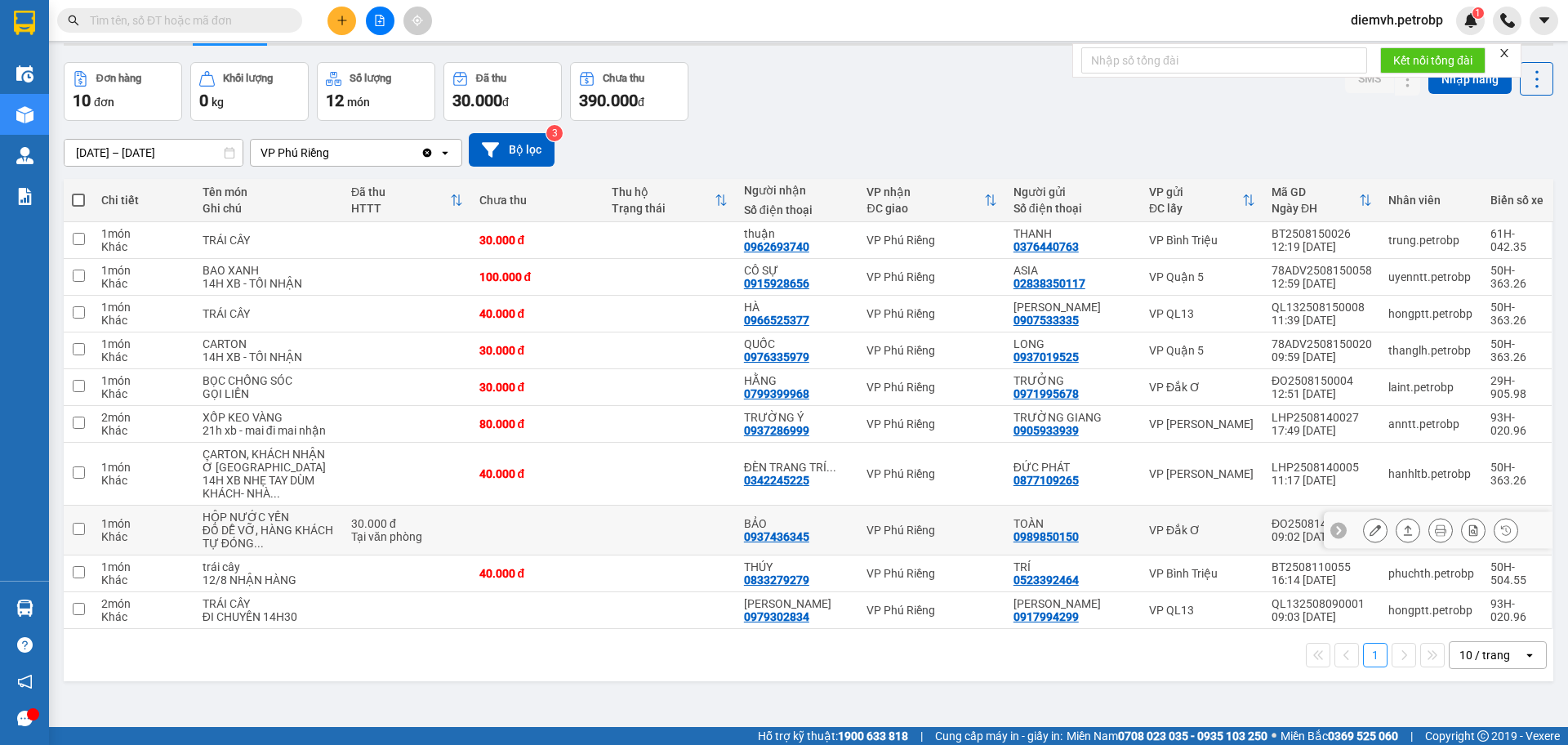
scroll to position [54, 0]
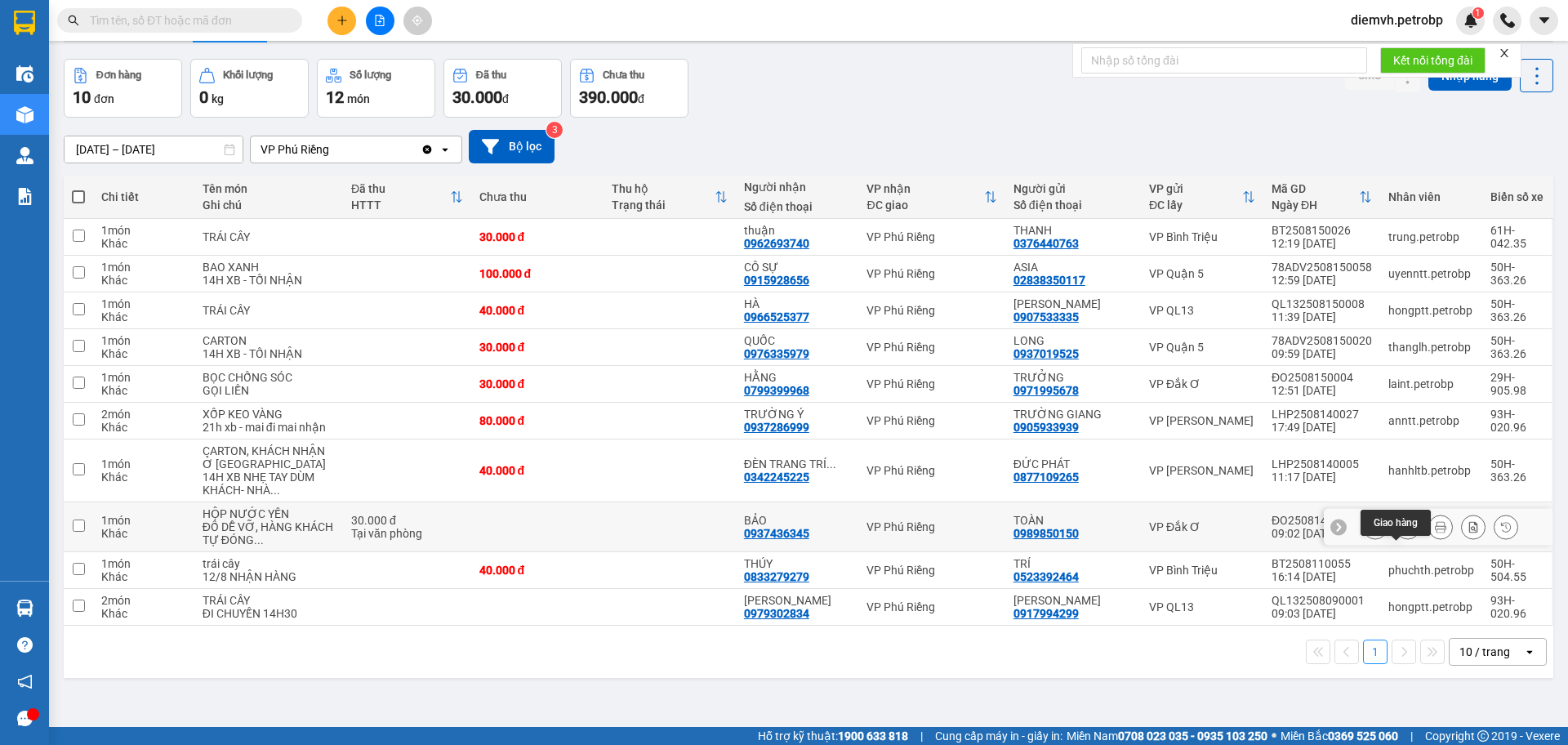
click at [1402, 533] on icon at bounding box center [1408, 527] width 11 height 11
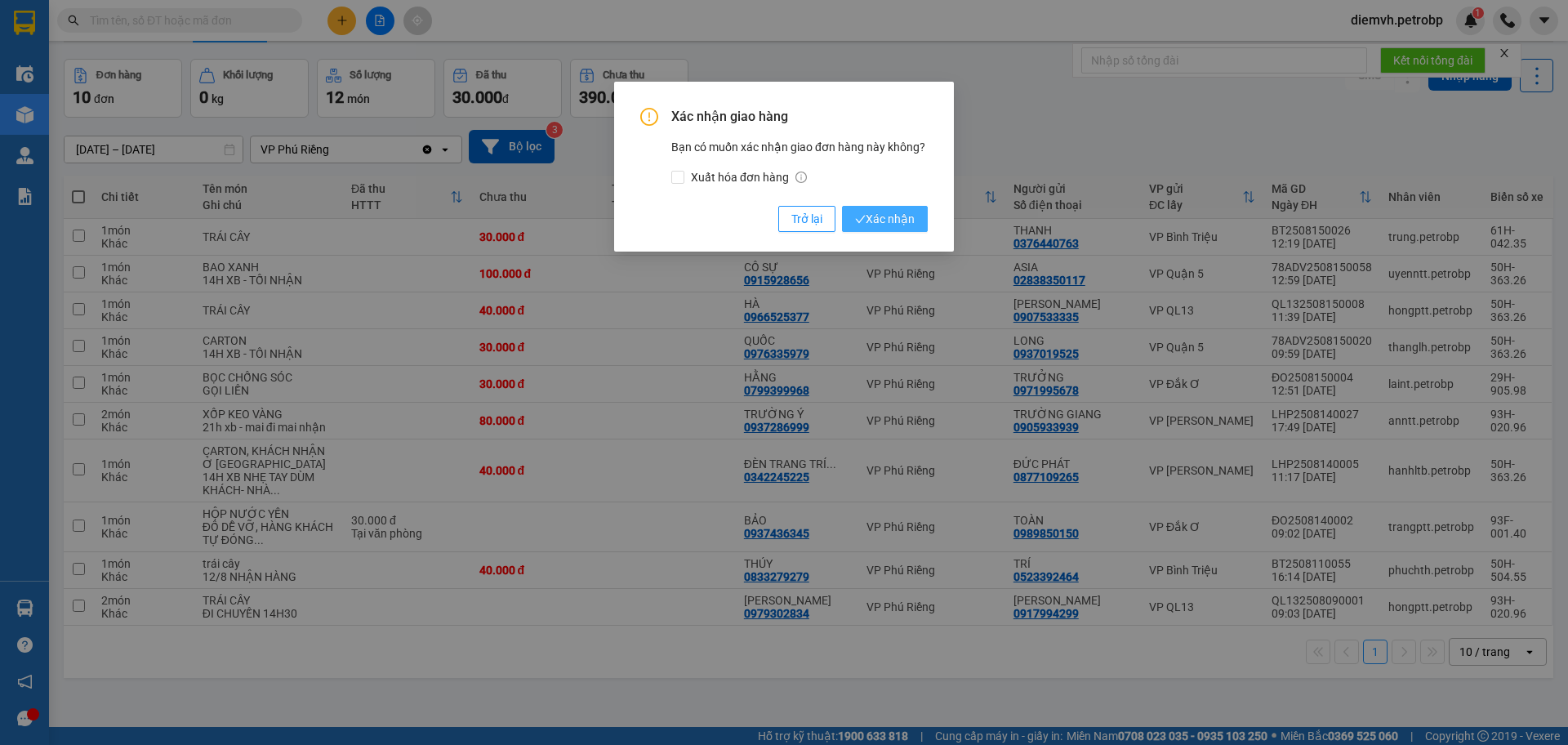
click at [895, 214] on span "Xác nhận" at bounding box center [886, 218] width 60 height 18
